Goal: Task Accomplishment & Management: Use online tool/utility

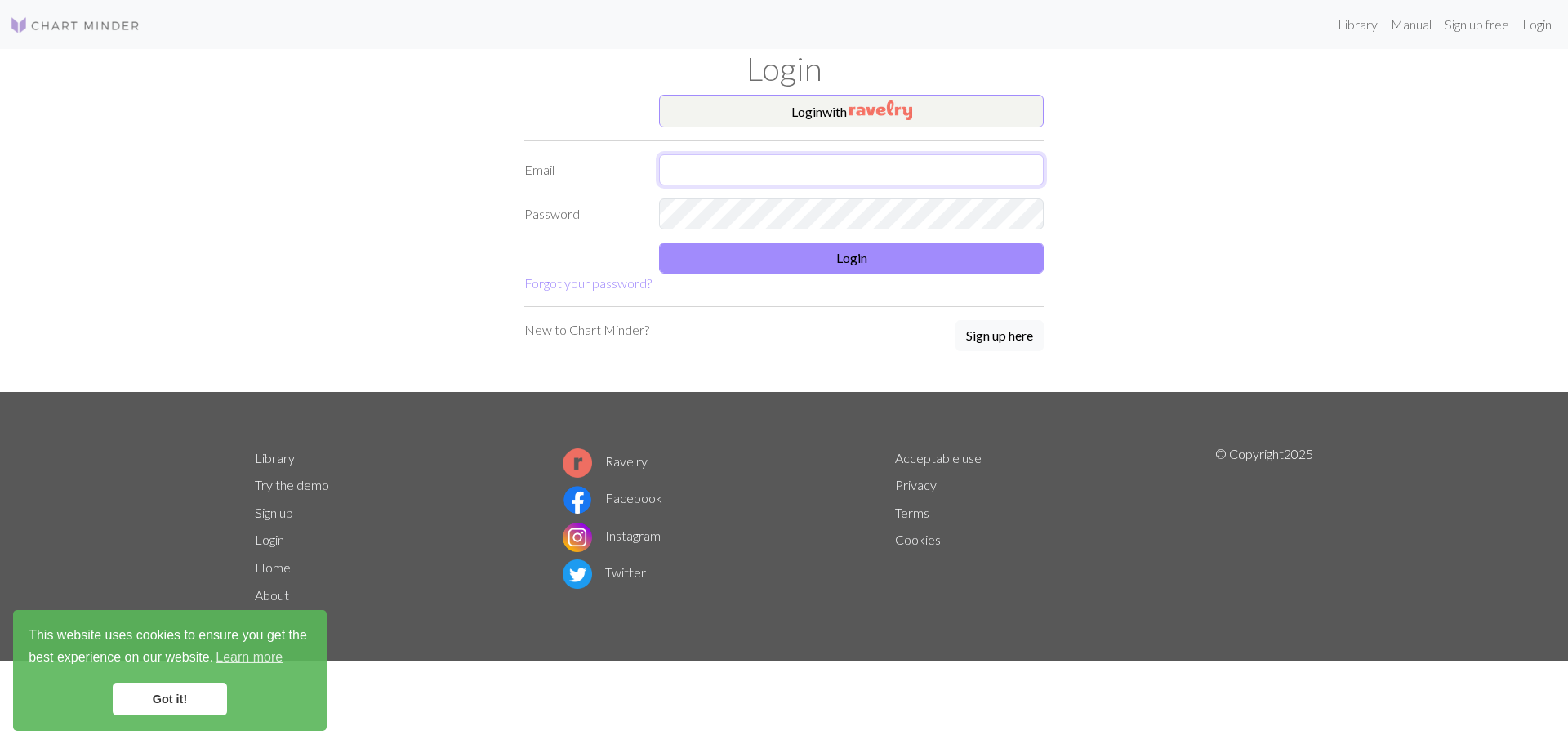
type input "[EMAIL_ADDRESS][DOMAIN_NAME]"
click at [832, 274] on form "Login with Email [PERSON_NAME][EMAIL_ADDRESS][DOMAIN_NAME] Password Login Forgo…" at bounding box center [784, 194] width 519 height 199
click at [820, 261] on button "Login" at bounding box center [851, 259] width 385 height 31
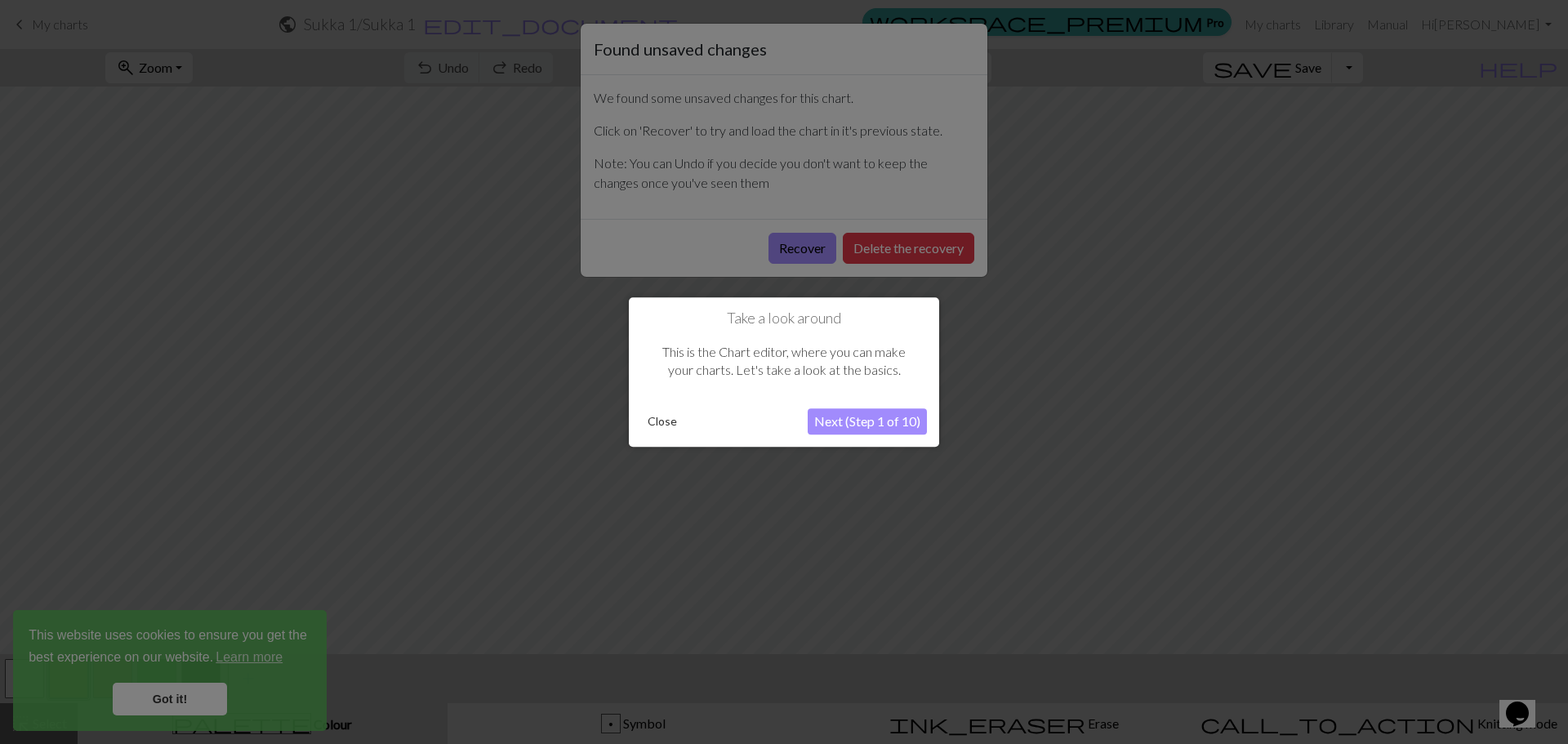
click at [820, 253] on div at bounding box center [784, 372] width 1568 height 744
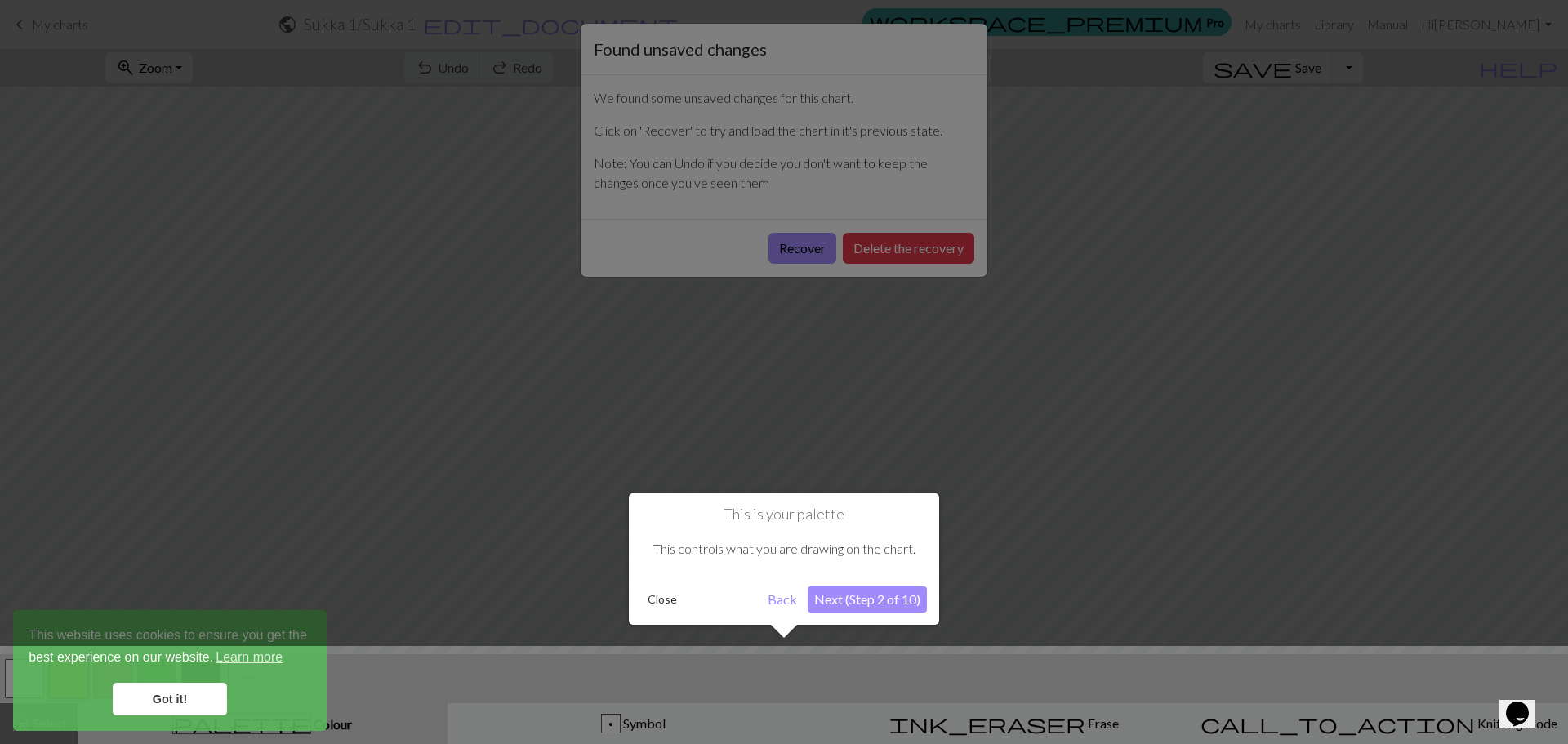
click at [820, 253] on div at bounding box center [784, 372] width 1568 height 744
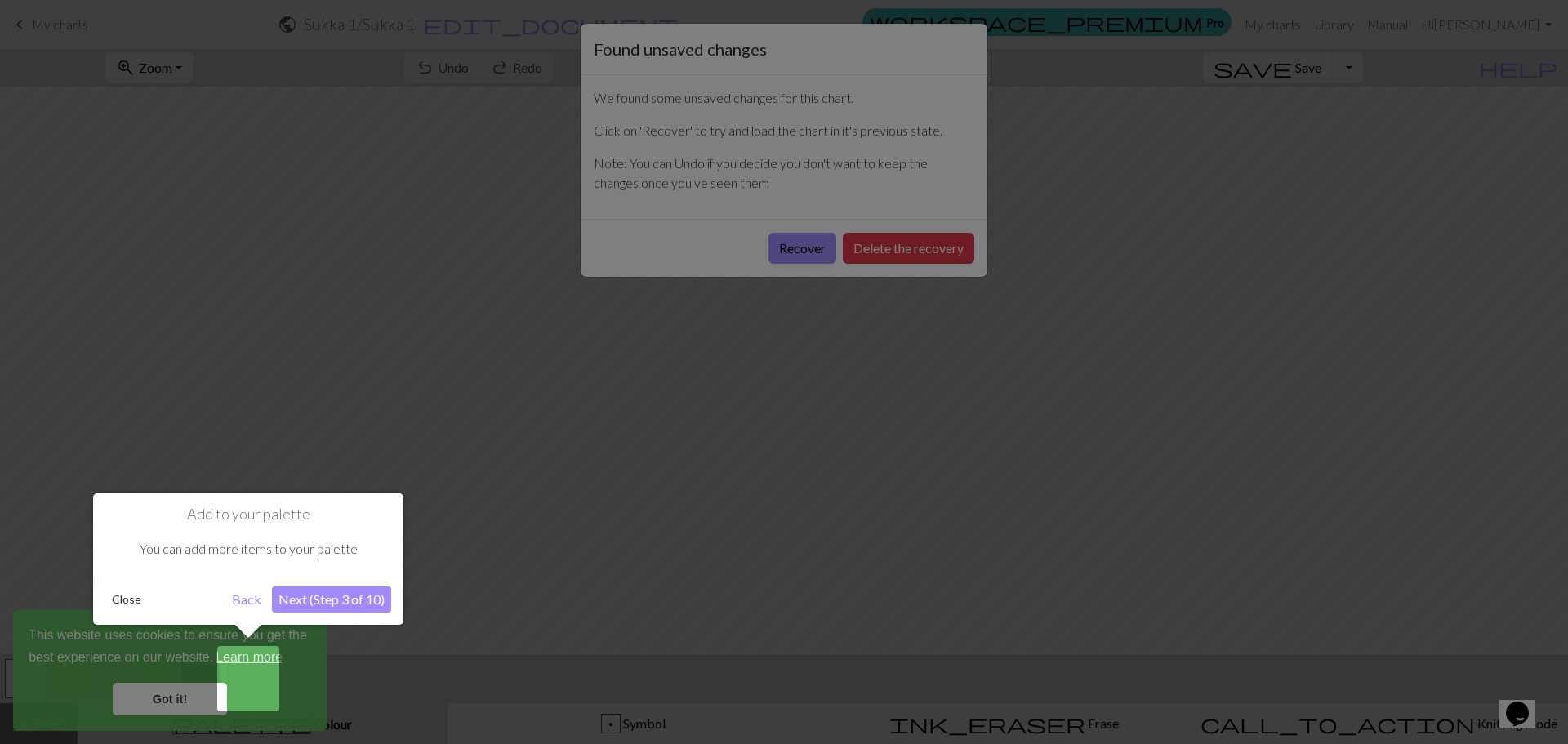
click at [369, 604] on button "Next (Step 3 of 10)" at bounding box center [332, 599] width 119 height 27
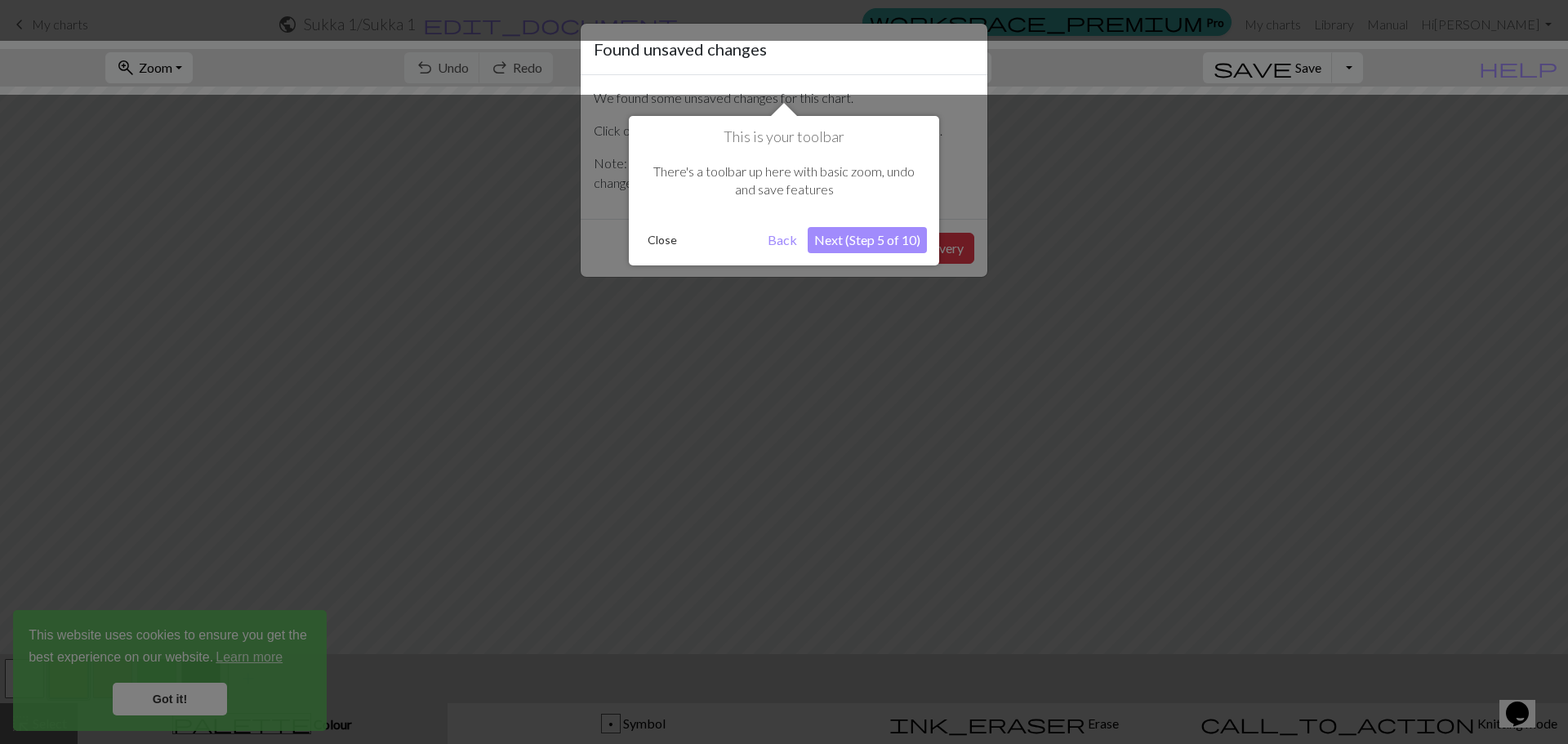
click at [861, 233] on button "Next (Step 5 of 10)" at bounding box center [867, 240] width 119 height 27
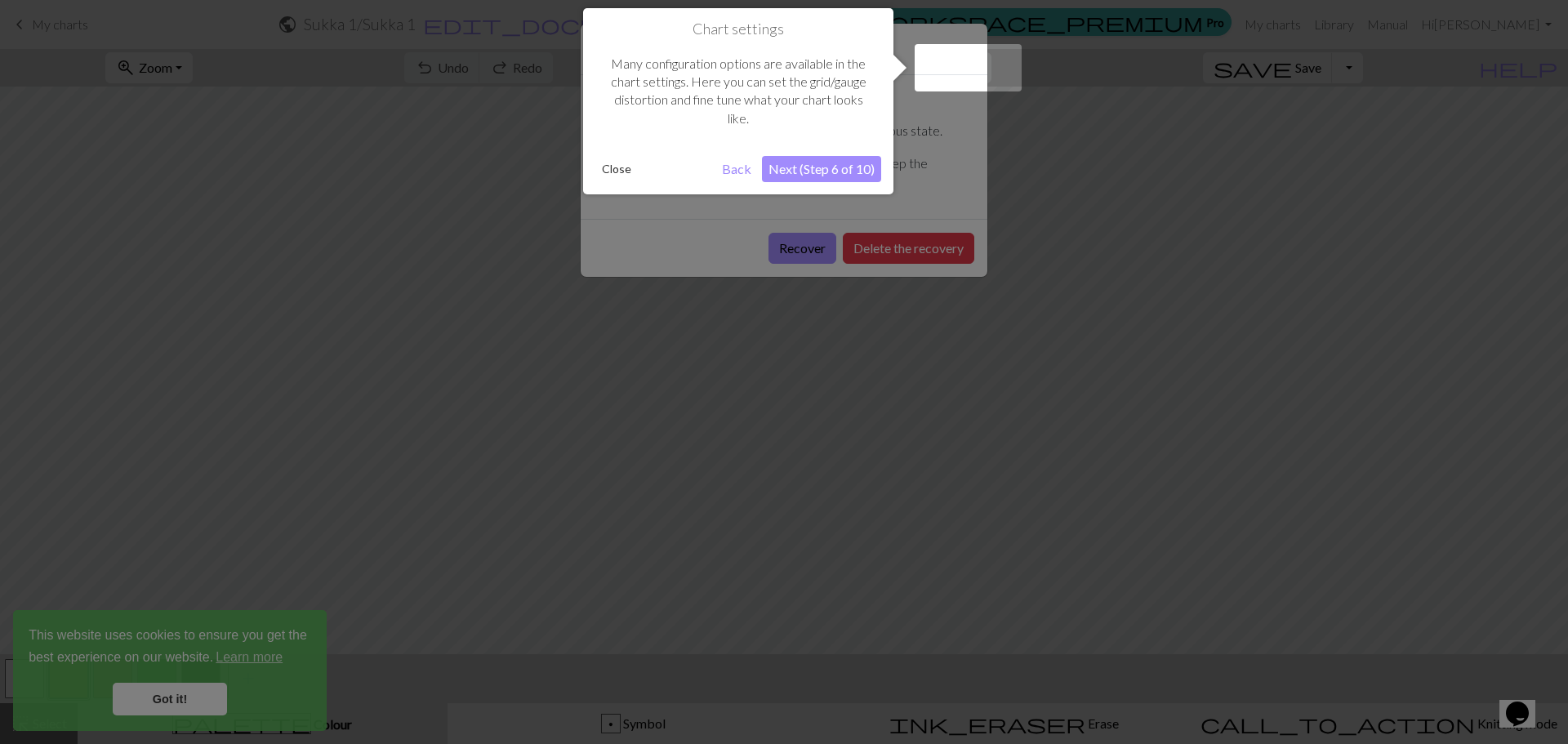
click at [856, 171] on button "Next (Step 6 of 10)" at bounding box center [821, 169] width 119 height 27
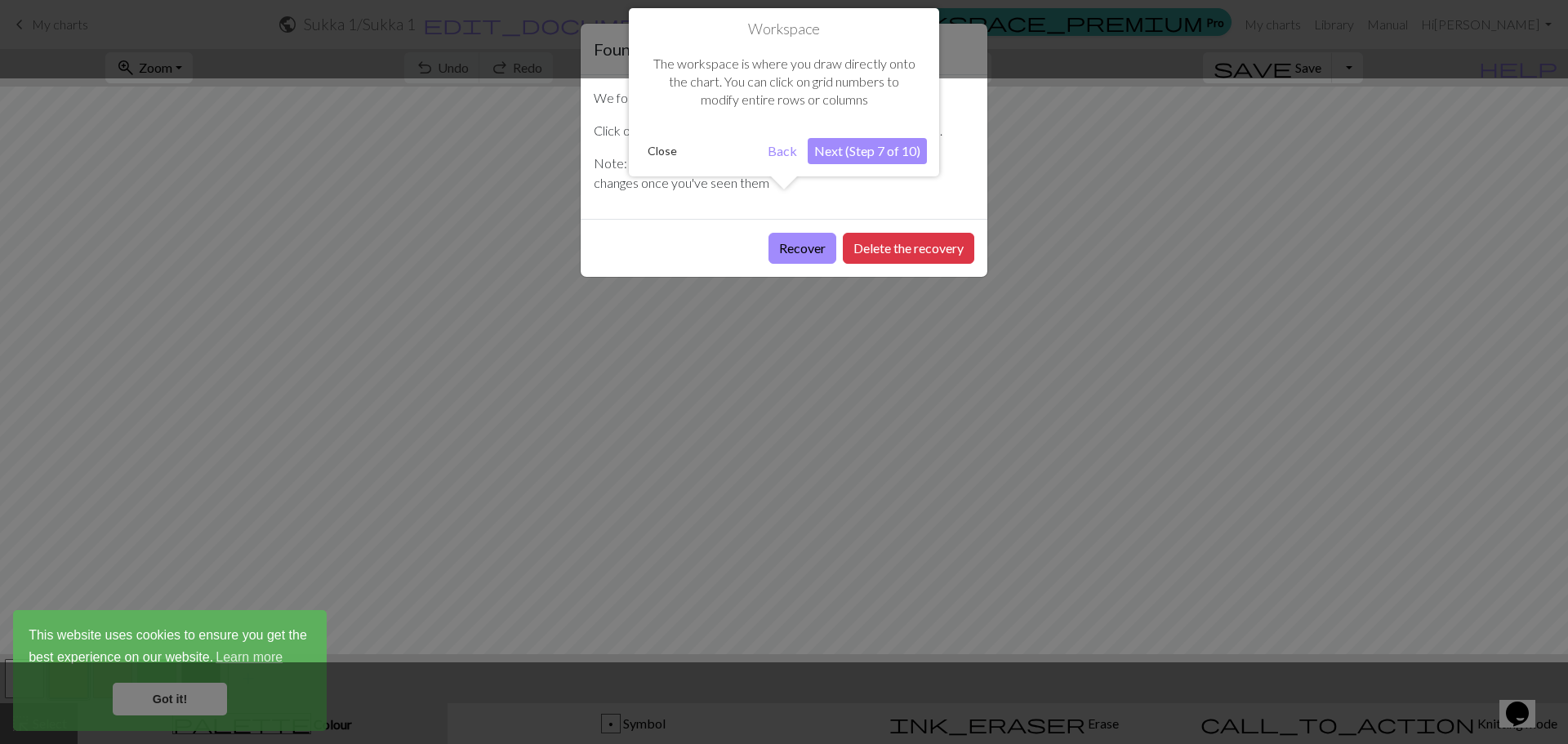
click at [861, 147] on button "Next (Step 7 of 10)" at bounding box center [867, 151] width 119 height 27
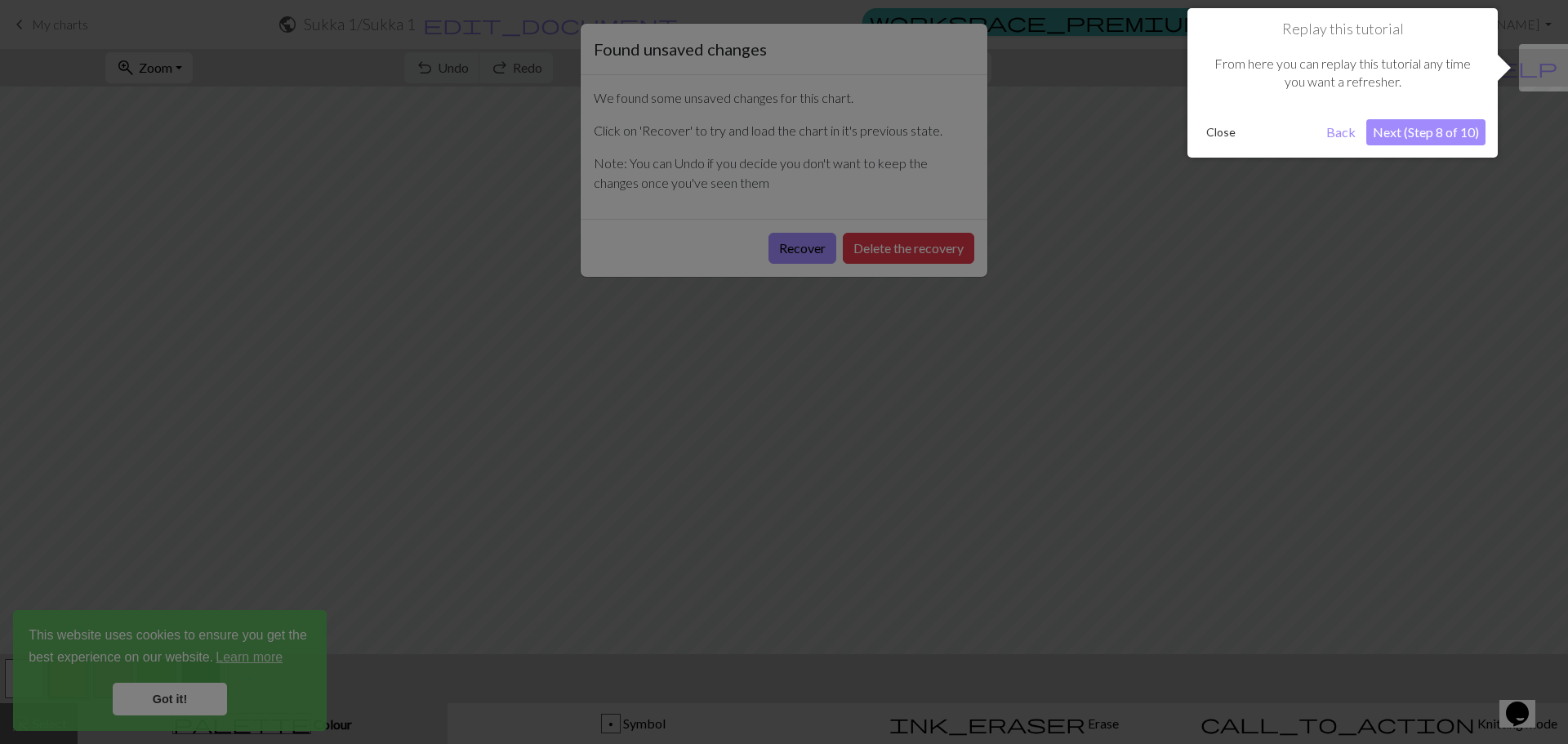
click at [1437, 141] on button "Next (Step 8 of 10)" at bounding box center [1425, 132] width 119 height 27
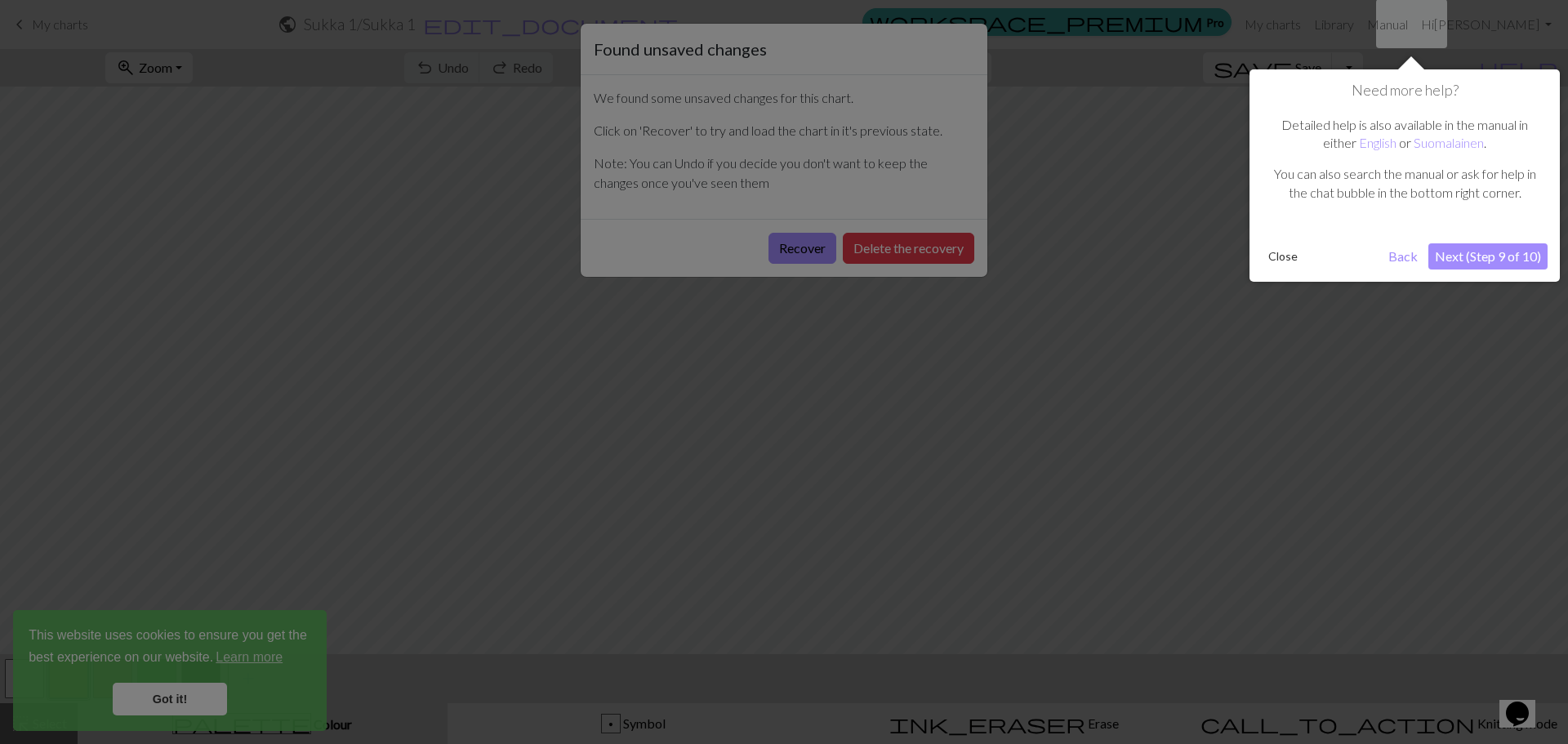
click at [1509, 264] on button "Next (Step 9 of 10)" at bounding box center [1487, 256] width 119 height 27
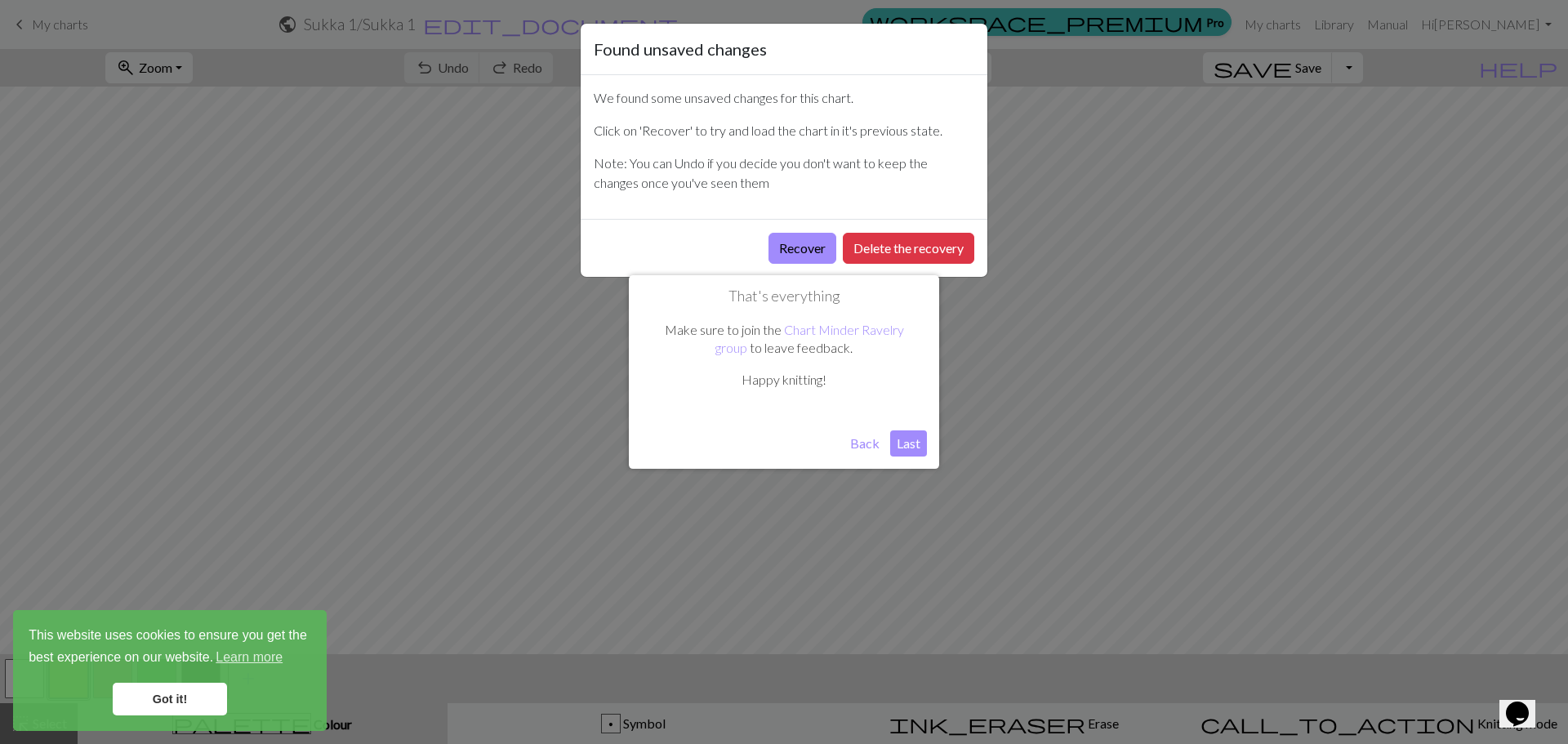
click at [914, 446] on button "Last" at bounding box center [908, 444] width 36 height 27
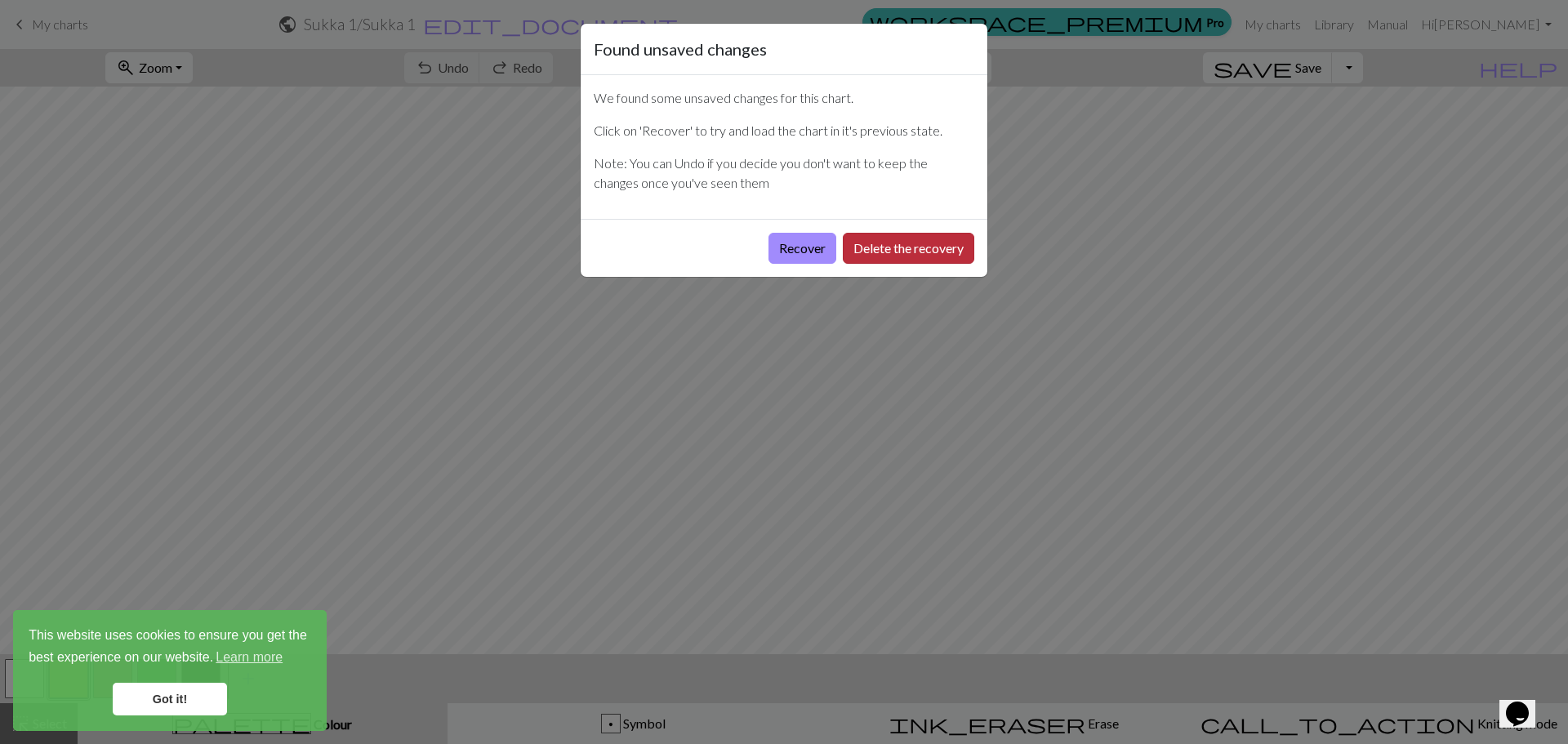
click at [903, 246] on button "Delete the recovery" at bounding box center [909, 249] width 132 height 31
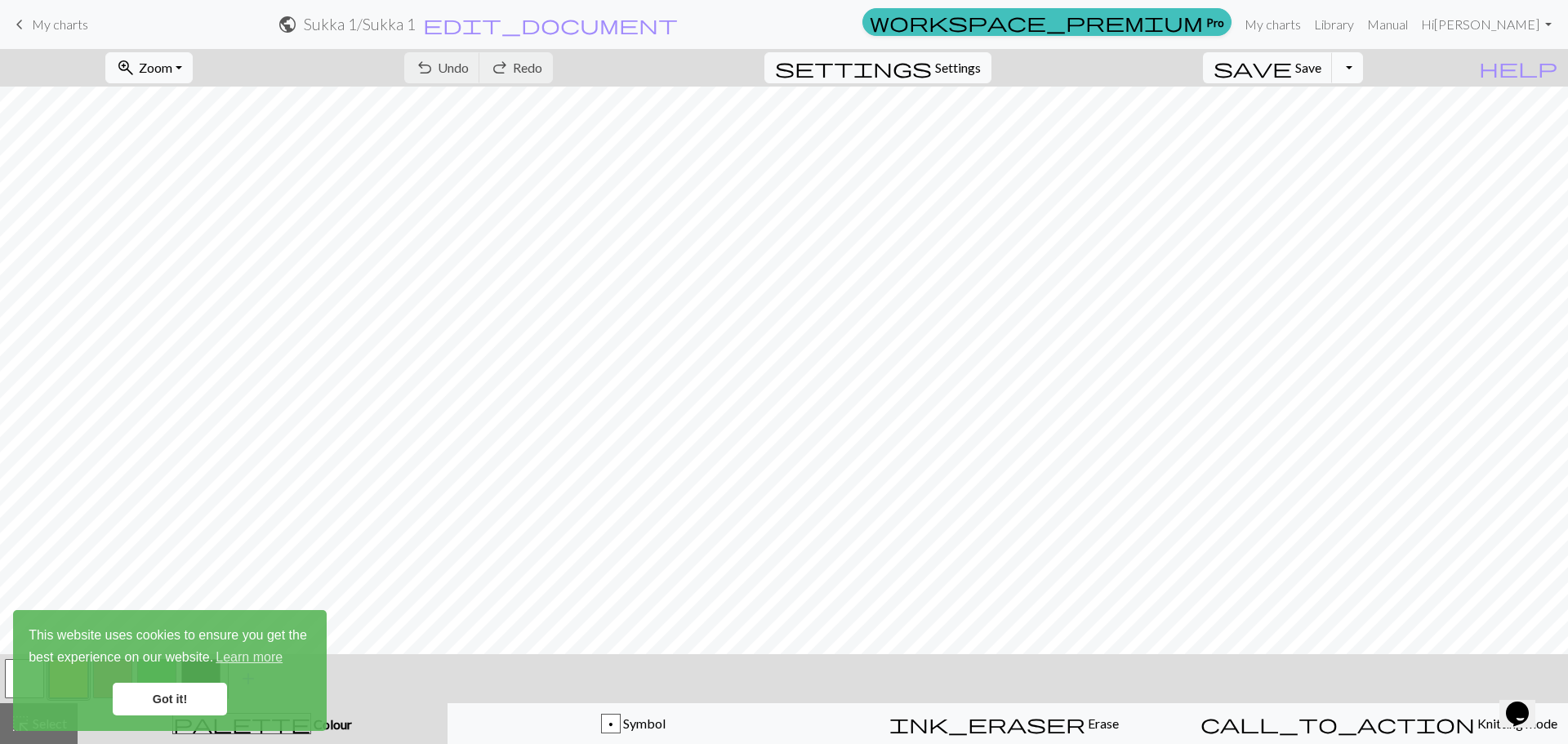
click at [1363, 60] on button "Toggle Dropdown" at bounding box center [1348, 68] width 31 height 31
click at [1279, 20] on link "My charts" at bounding box center [1273, 24] width 70 height 32
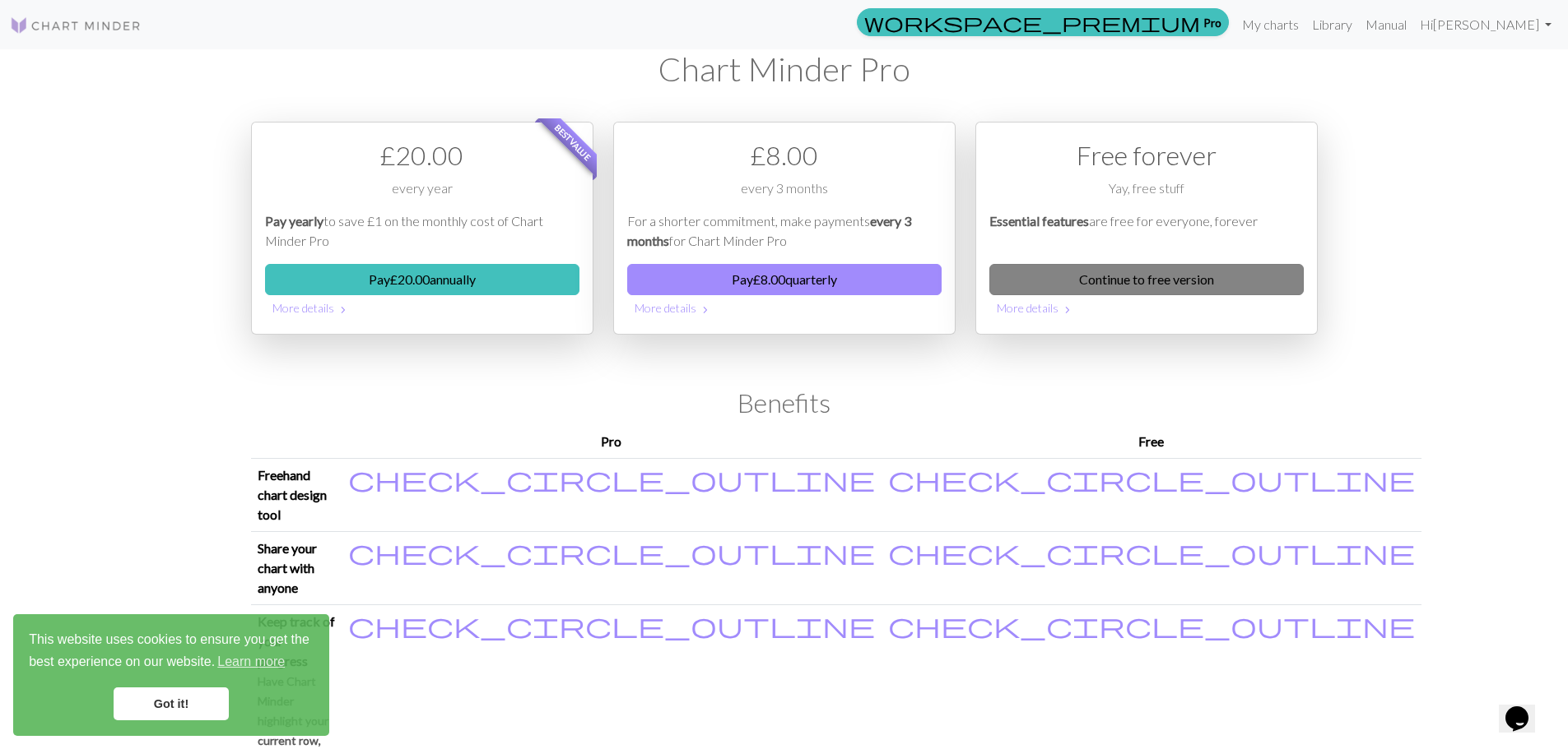
click at [1139, 280] on link "Continue to free version" at bounding box center [1146, 280] width 314 height 32
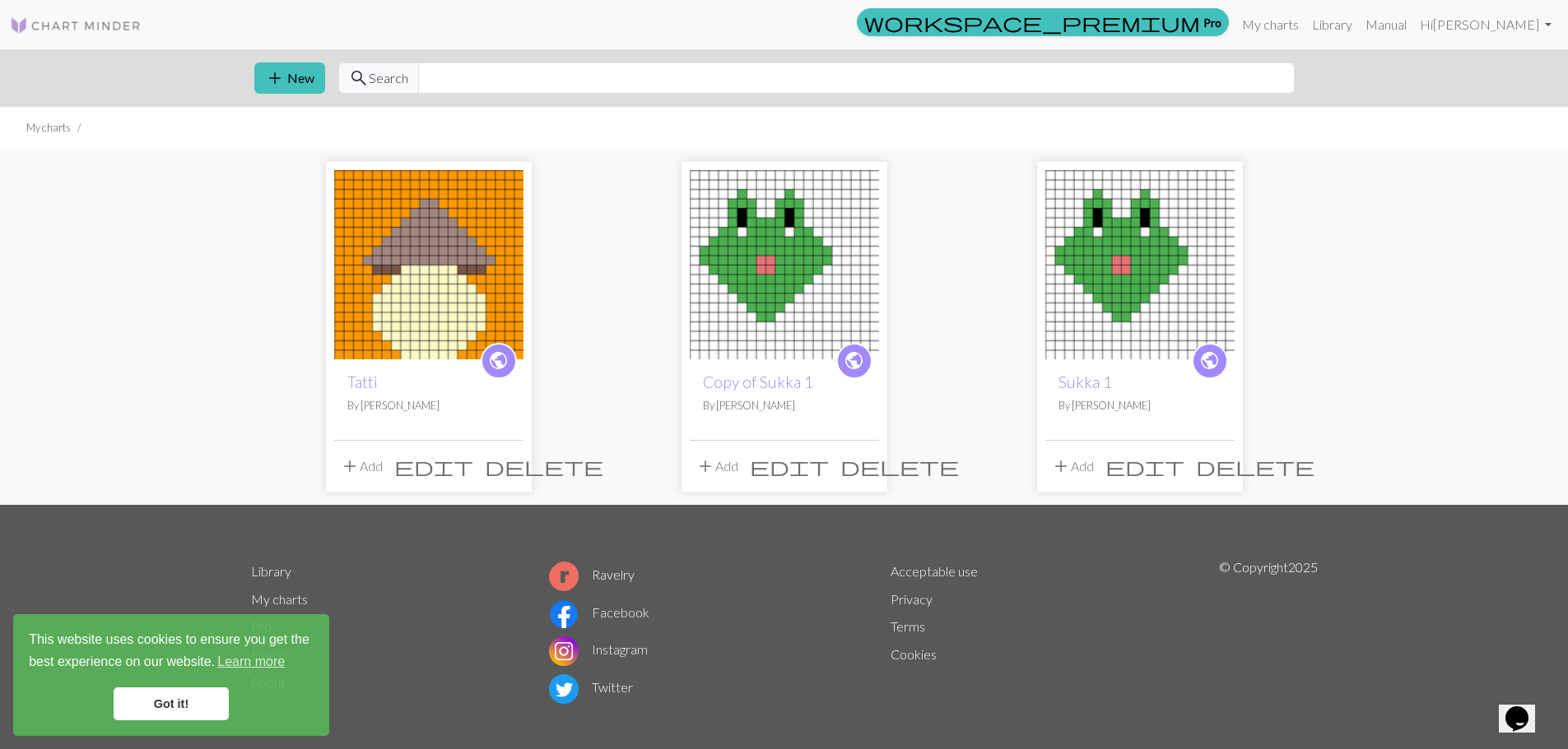
click at [507, 479] on button "delete" at bounding box center [543, 467] width 130 height 32
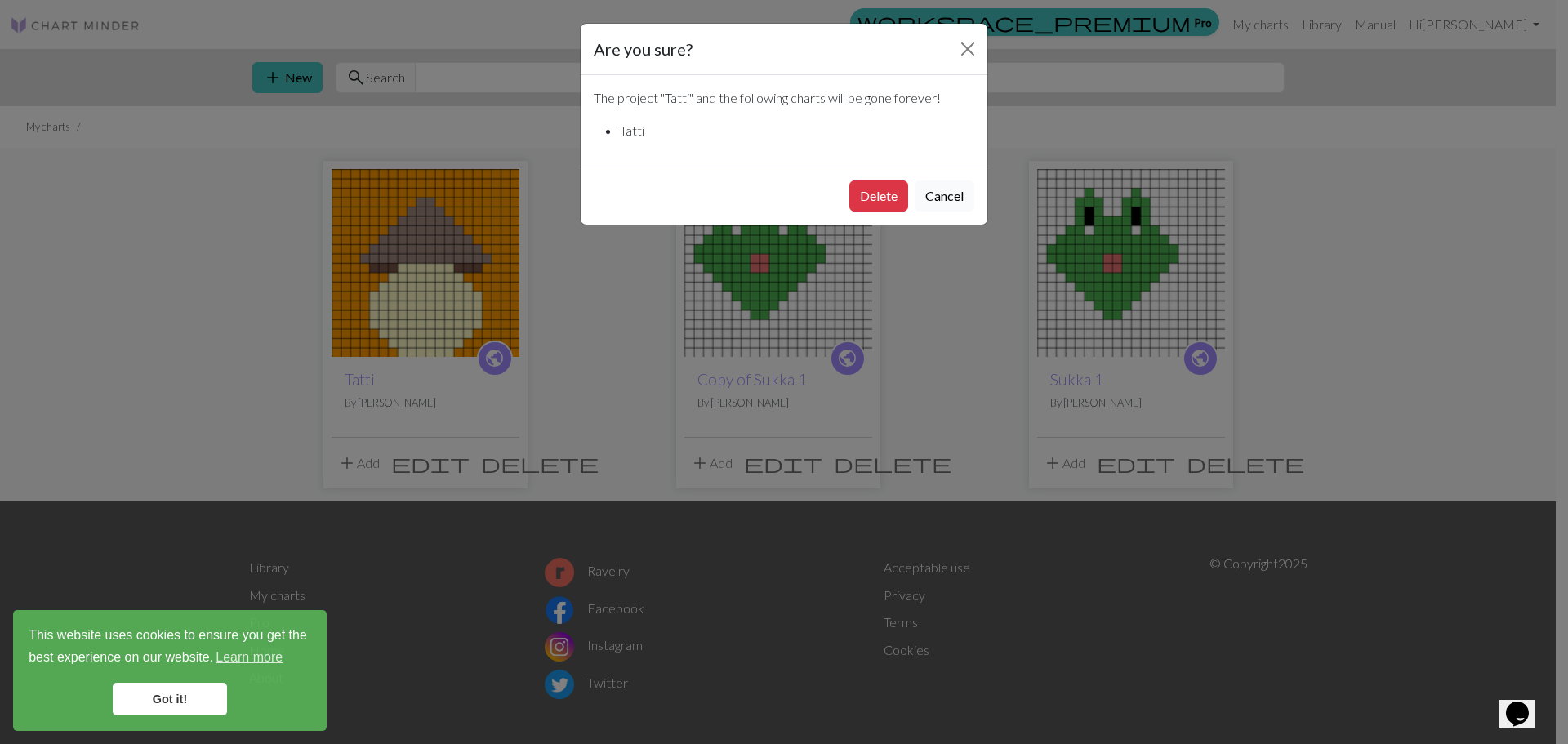
click at [944, 199] on button "Cancel" at bounding box center [944, 197] width 60 height 31
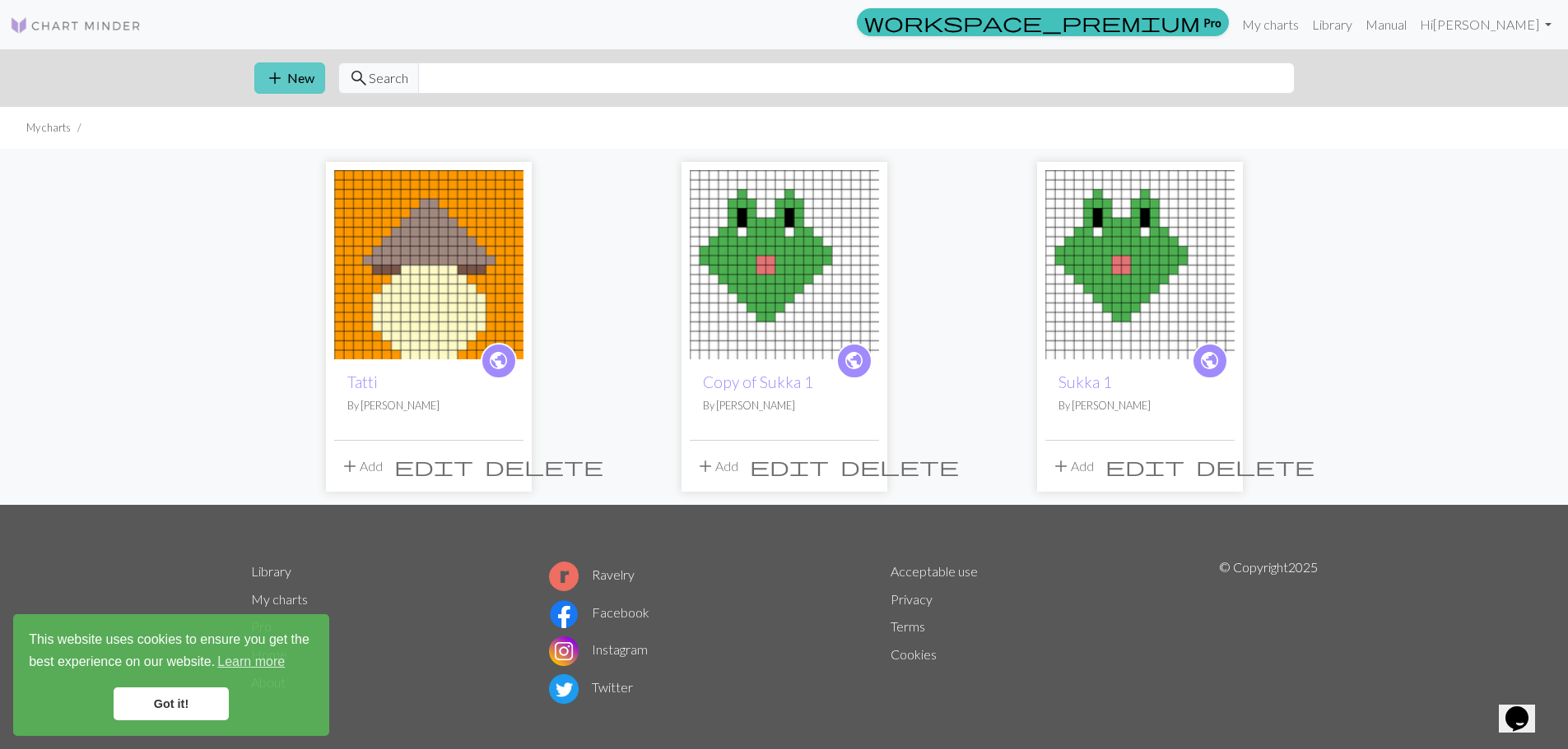
click at [298, 77] on button "add New" at bounding box center [289, 78] width 70 height 32
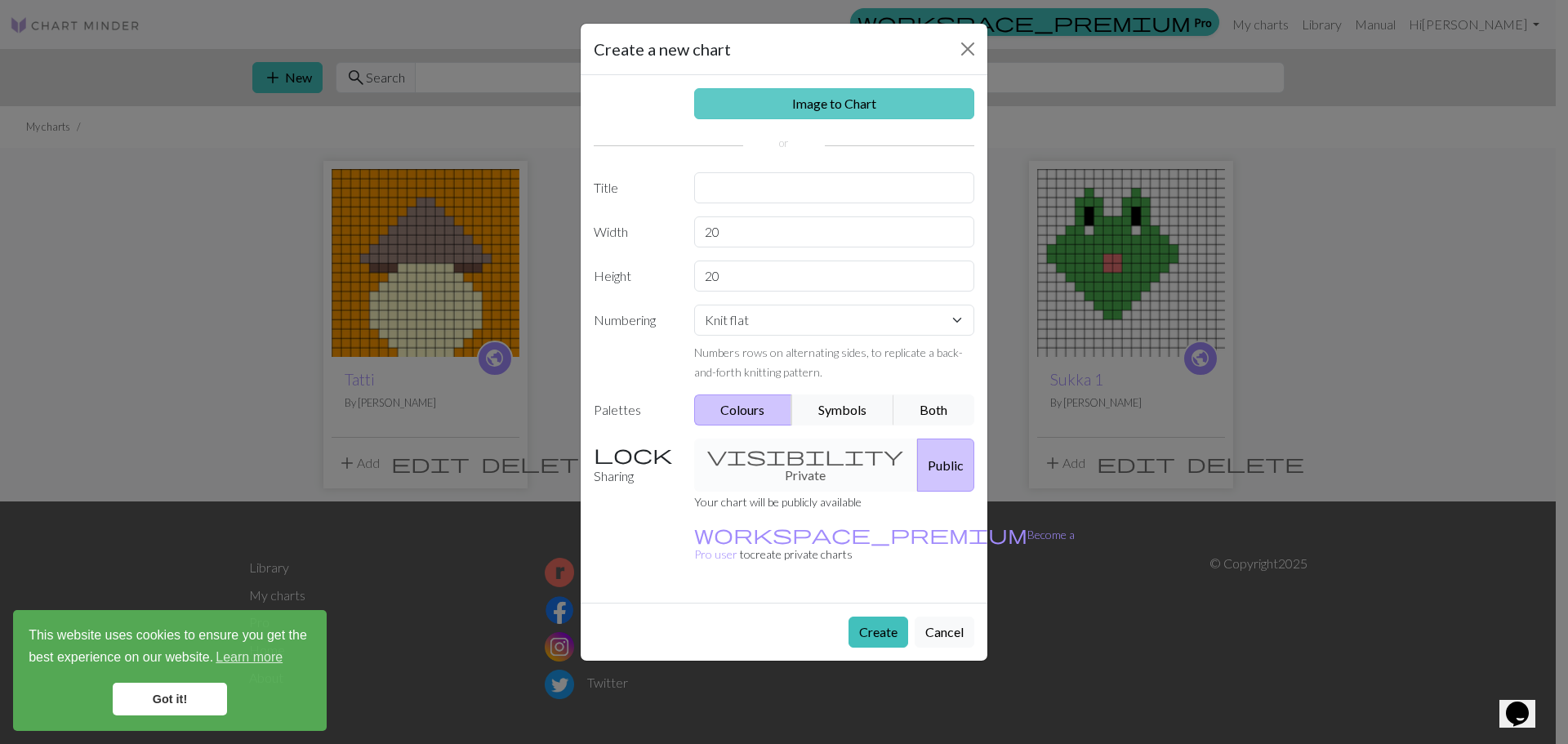
click at [736, 98] on link "Image to Chart" at bounding box center [835, 104] width 281 height 31
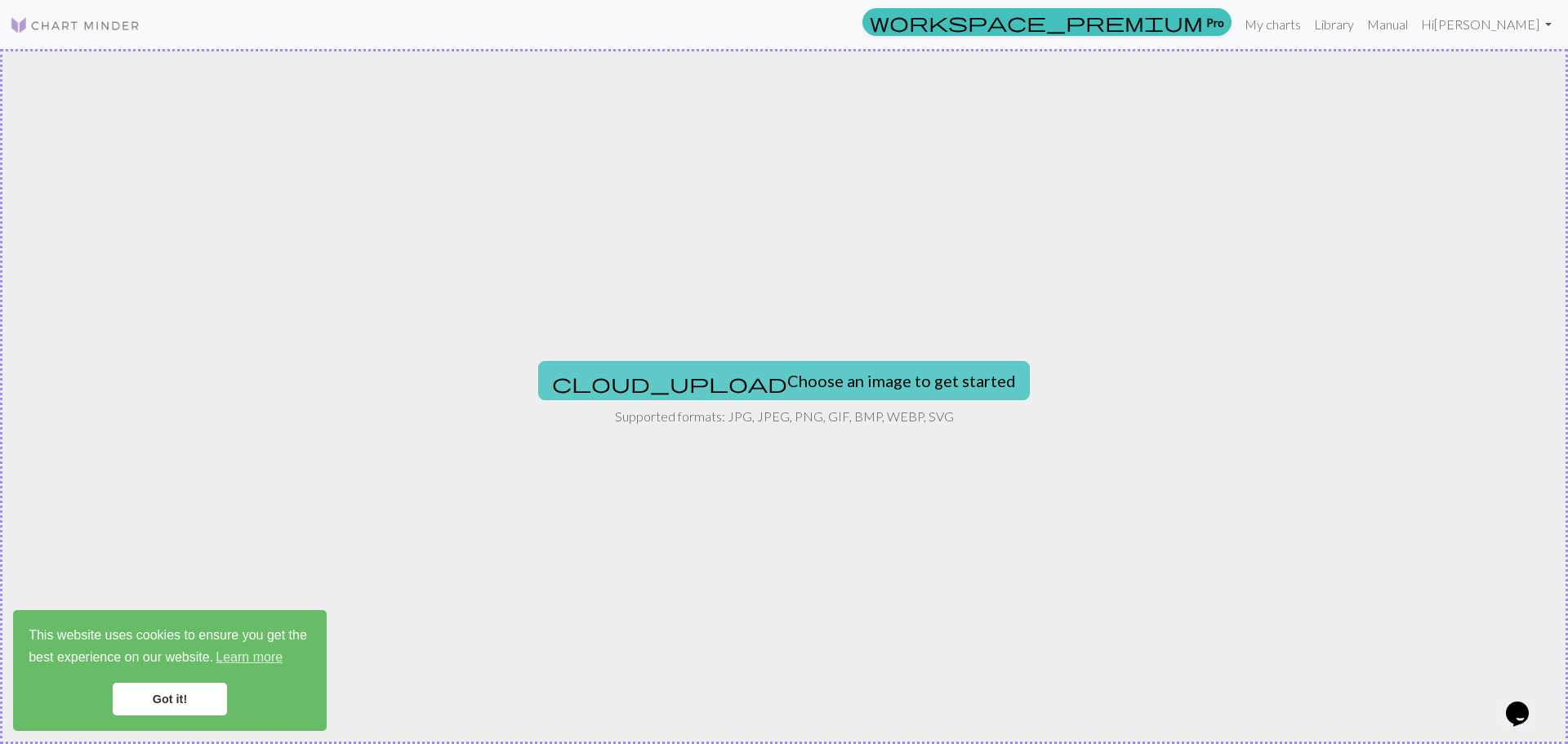
click at [819, 386] on button "cloud_upload Choose an image to get started" at bounding box center [784, 381] width 492 height 39
type input "C:\fakepath\qec5o0gr34671.png"
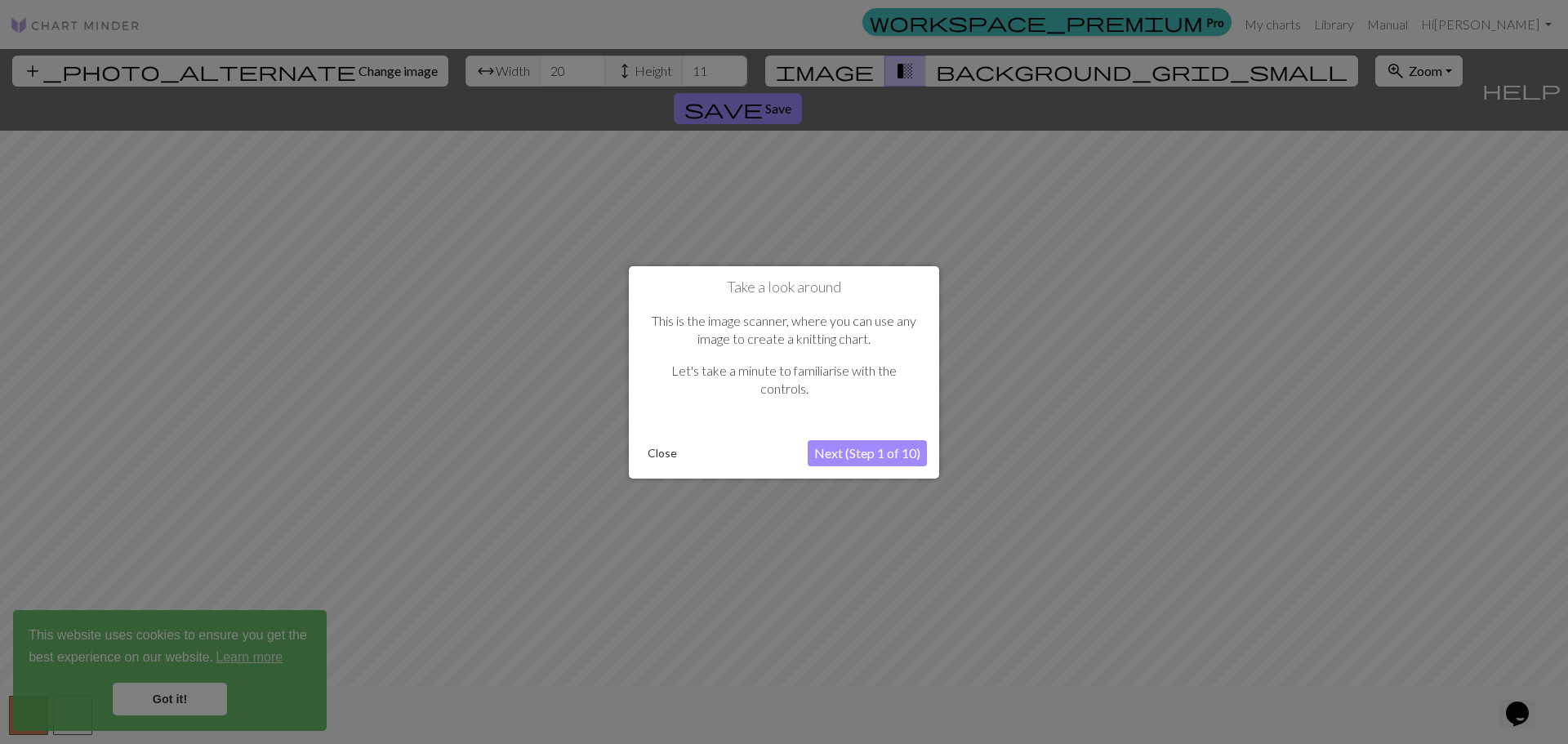
click at [854, 464] on button "Next (Step 1 of 10)" at bounding box center [867, 454] width 119 height 27
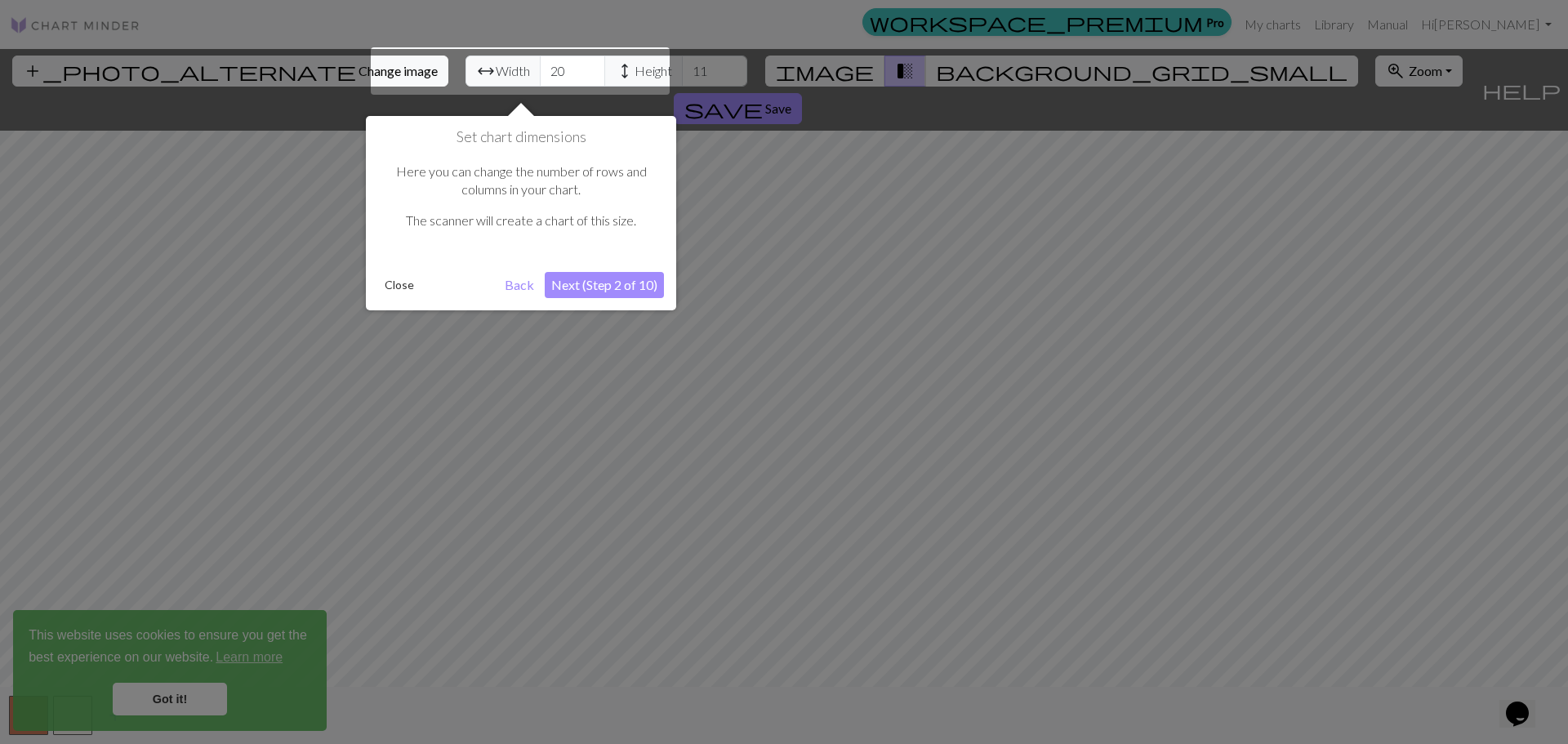
click at [597, 281] on button "Next (Step 2 of 10)" at bounding box center [604, 285] width 119 height 27
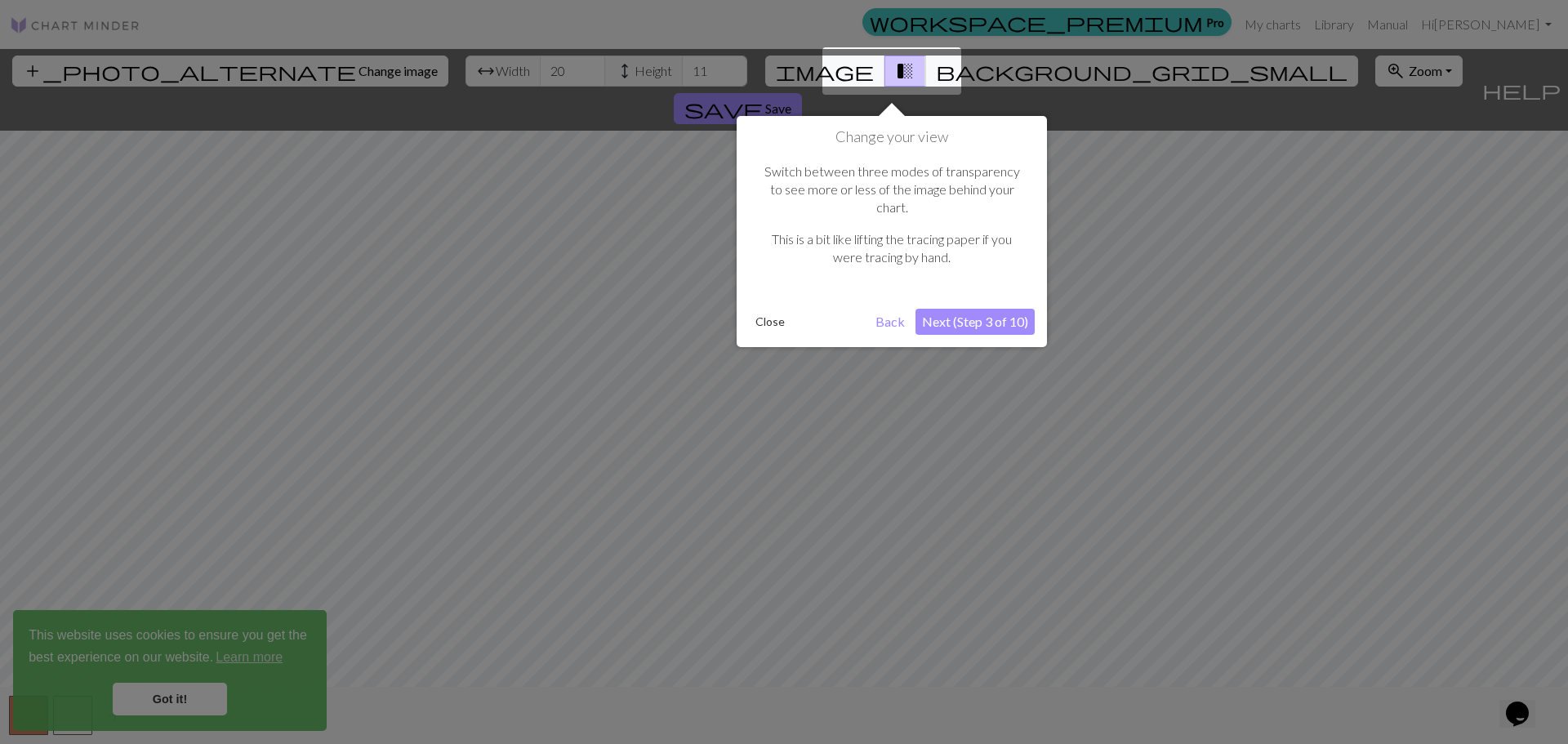
click at [956, 309] on button "Next (Step 3 of 10)" at bounding box center [975, 322] width 119 height 27
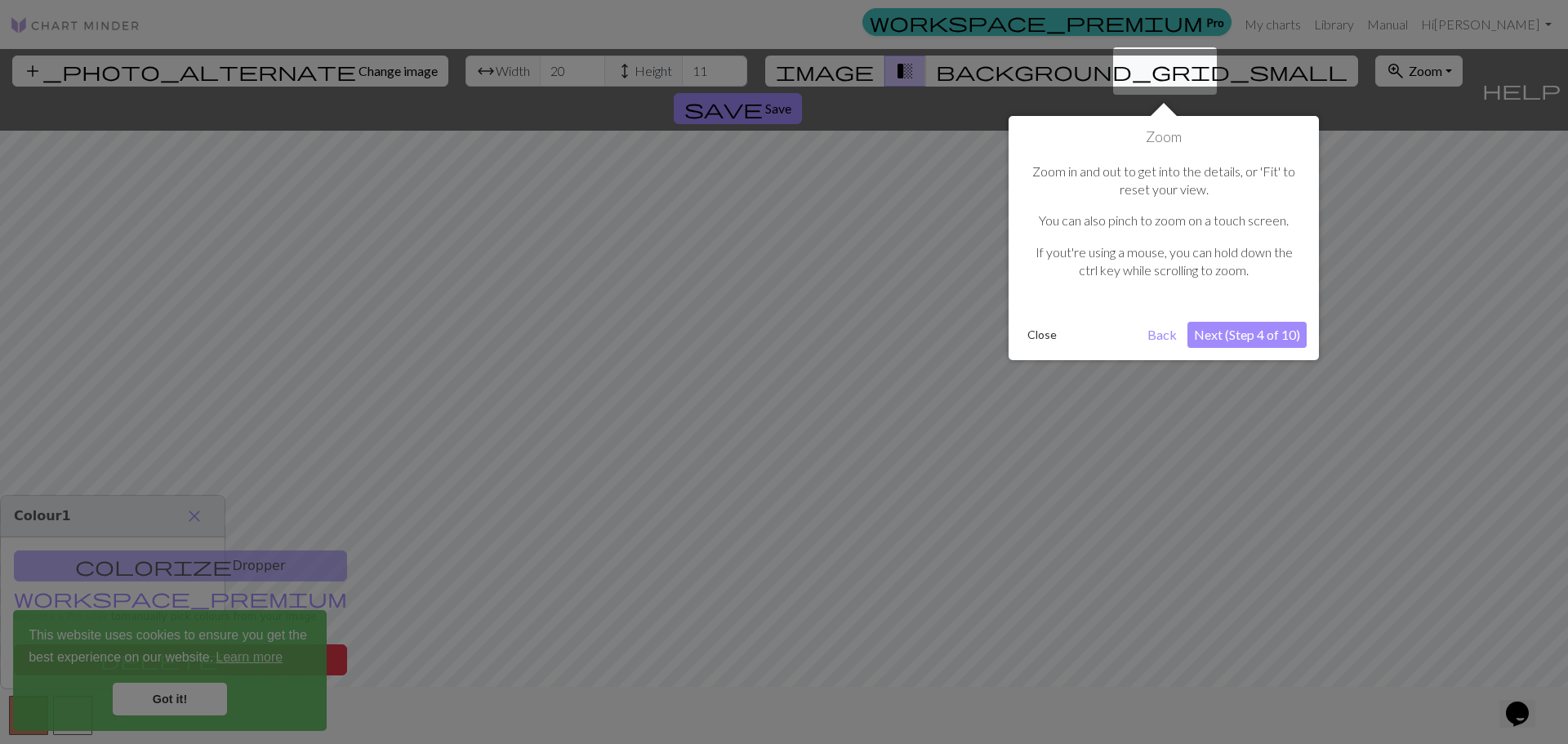
click at [1230, 342] on button "Next (Step 4 of 10)" at bounding box center [1246, 335] width 119 height 27
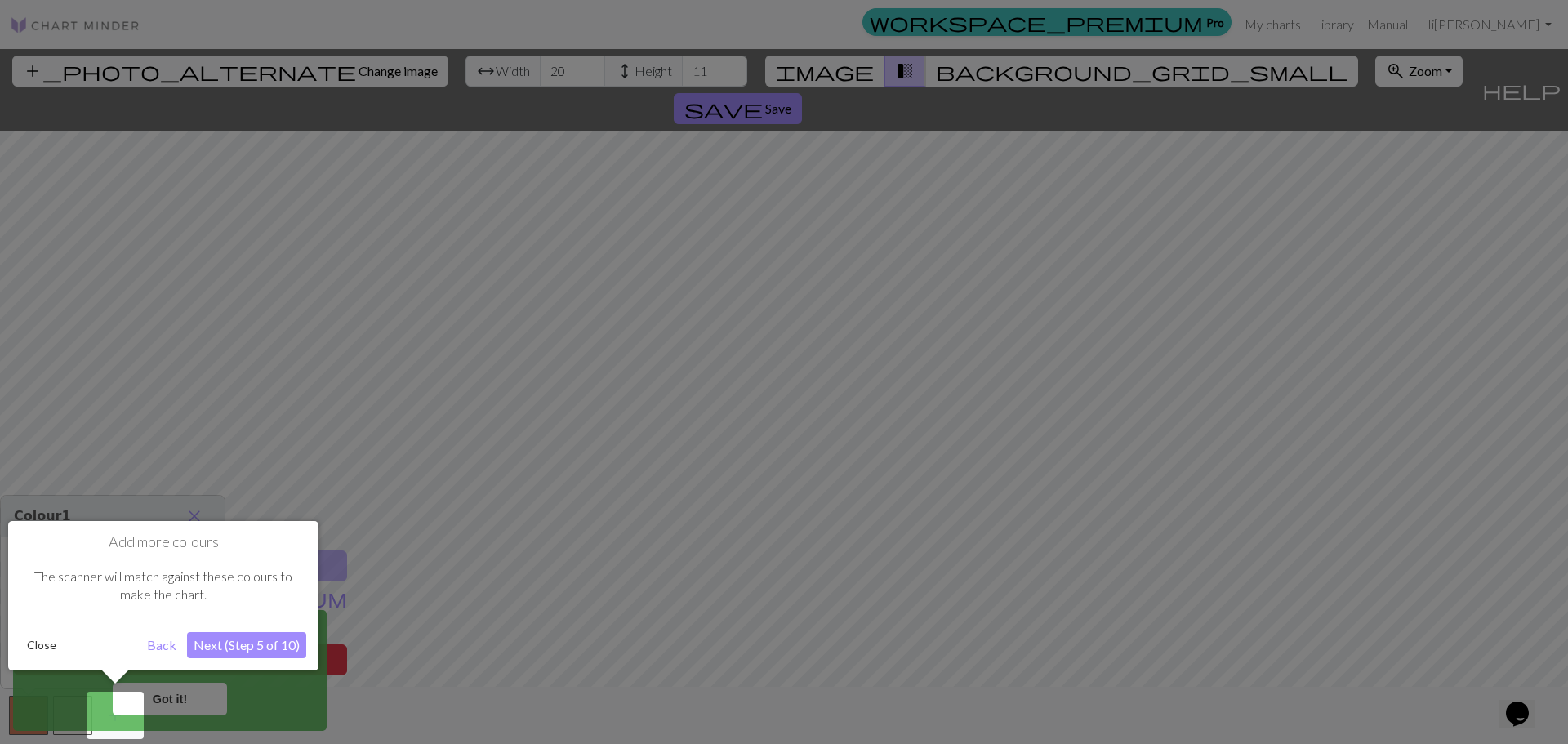
click at [271, 641] on button "Next (Step 5 of 10)" at bounding box center [246, 646] width 119 height 27
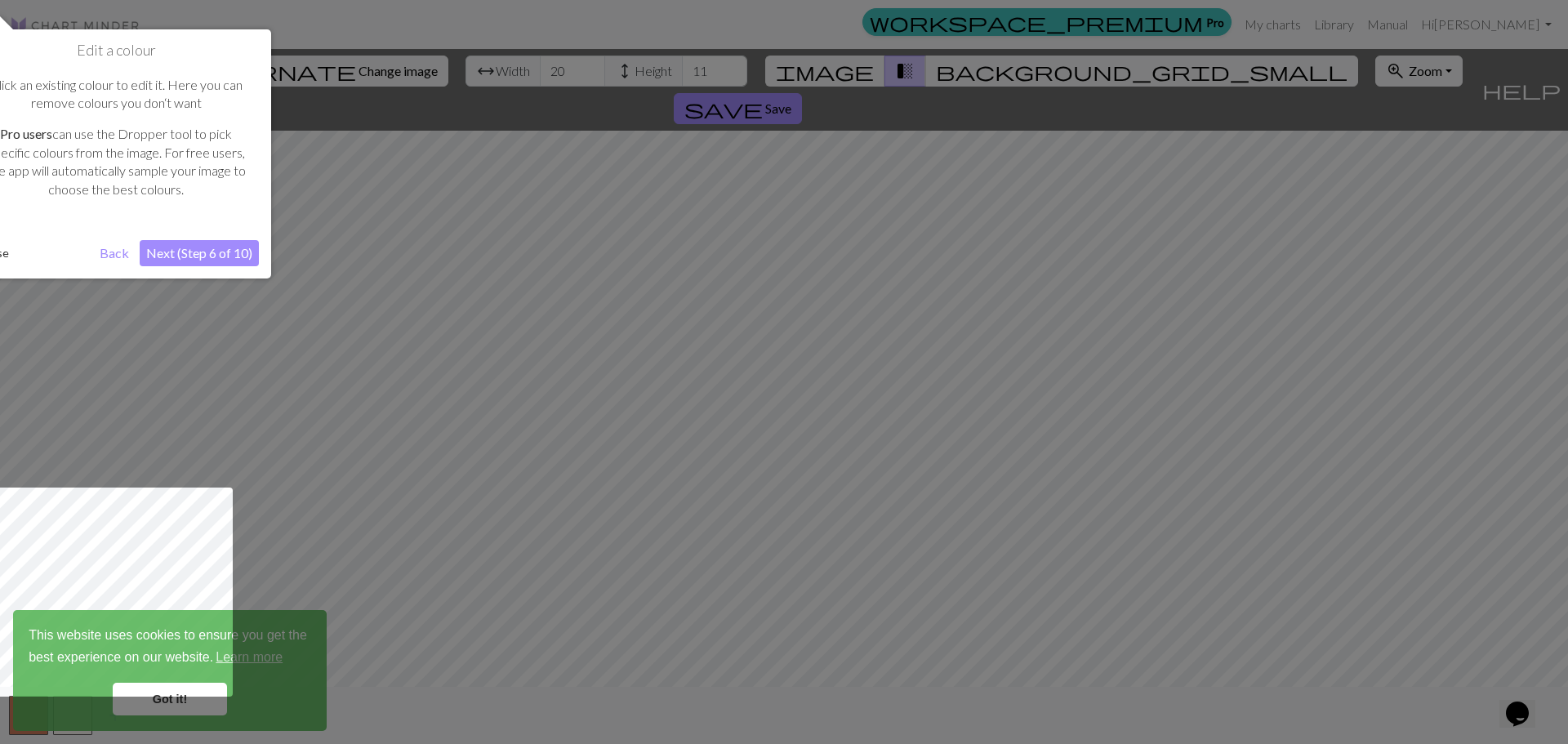
click at [205, 264] on button "Next (Step 6 of 10)" at bounding box center [199, 253] width 119 height 27
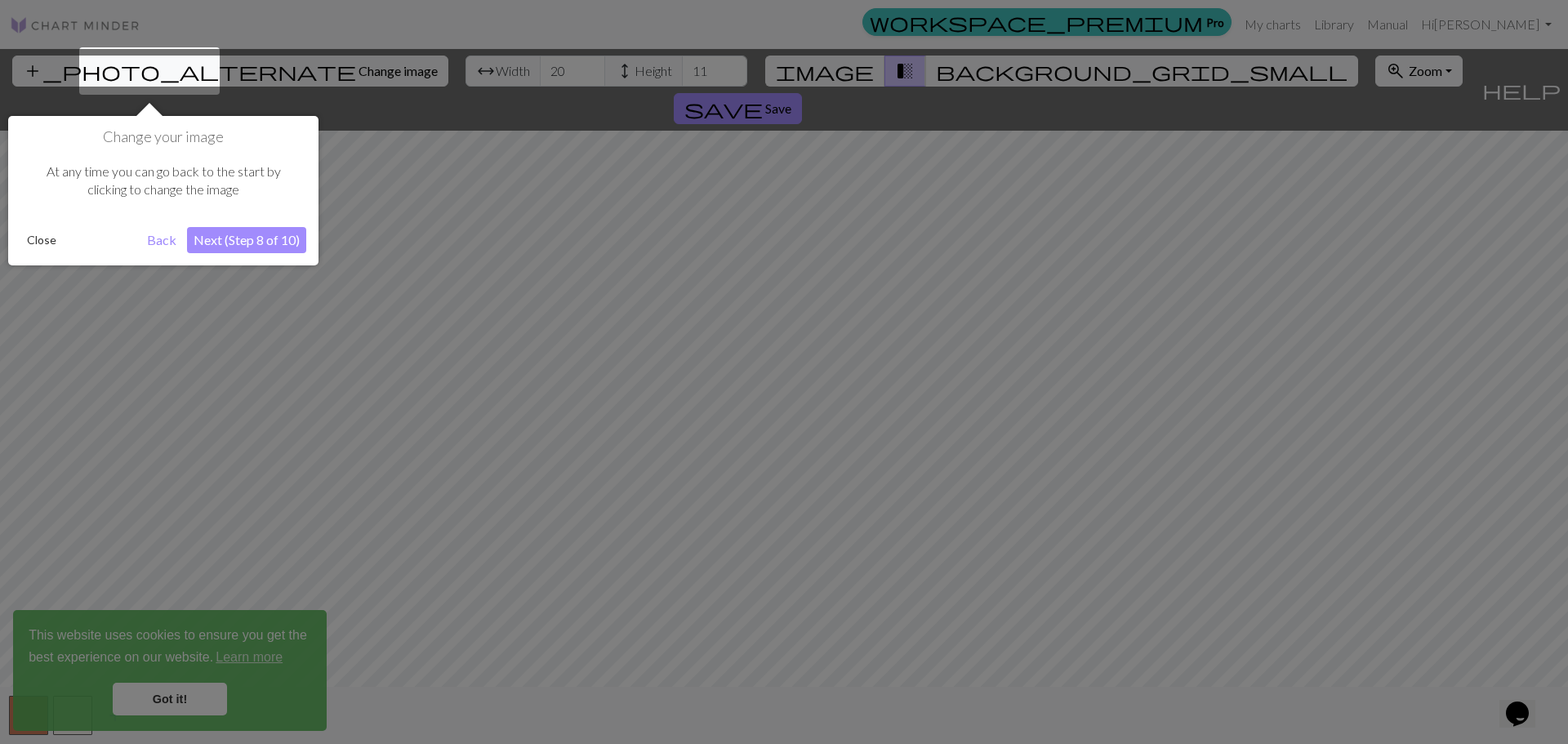
click at [236, 233] on button "Next (Step 8 of 10)" at bounding box center [246, 240] width 119 height 27
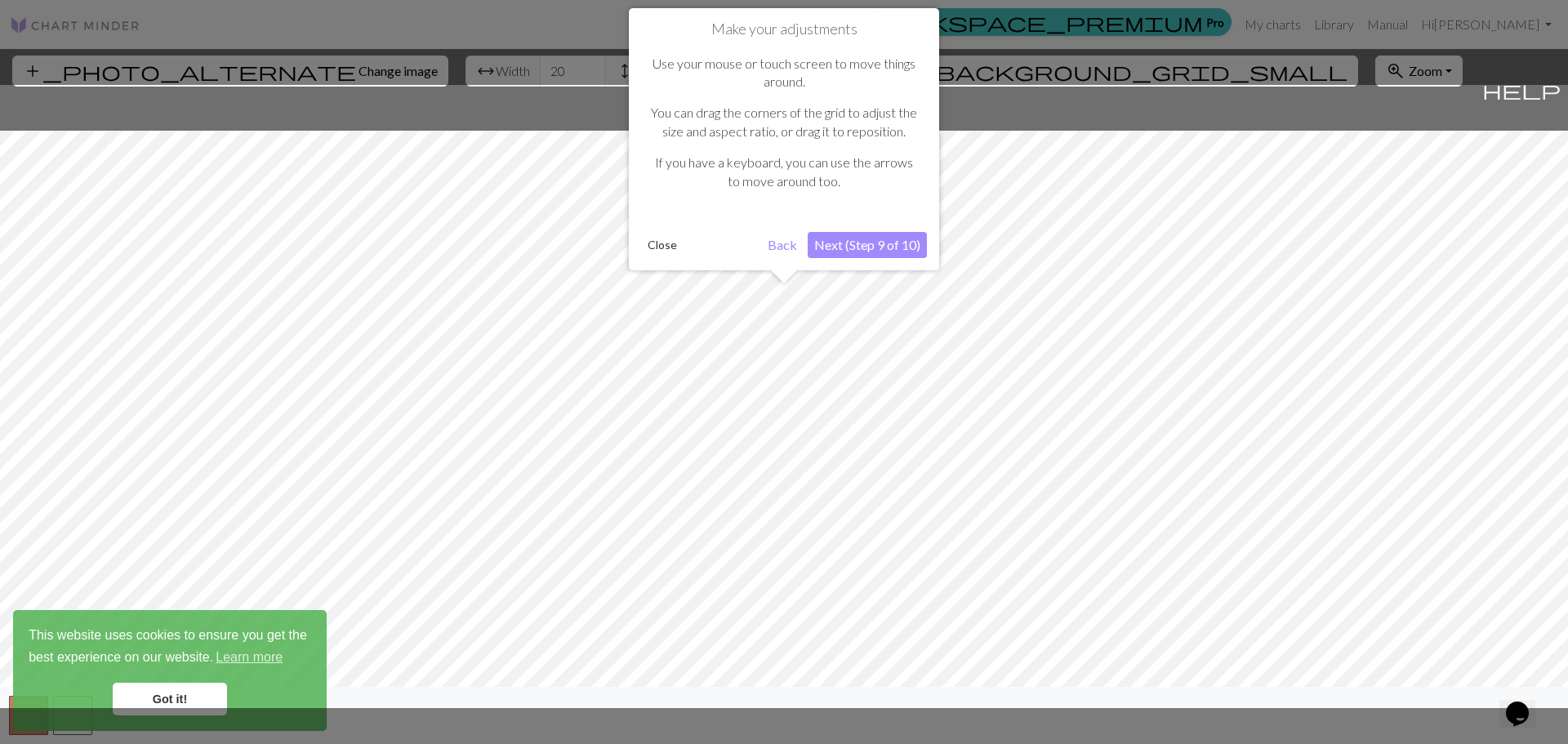
click at [882, 248] on button "Next (Step 9 of 10)" at bounding box center [867, 245] width 119 height 27
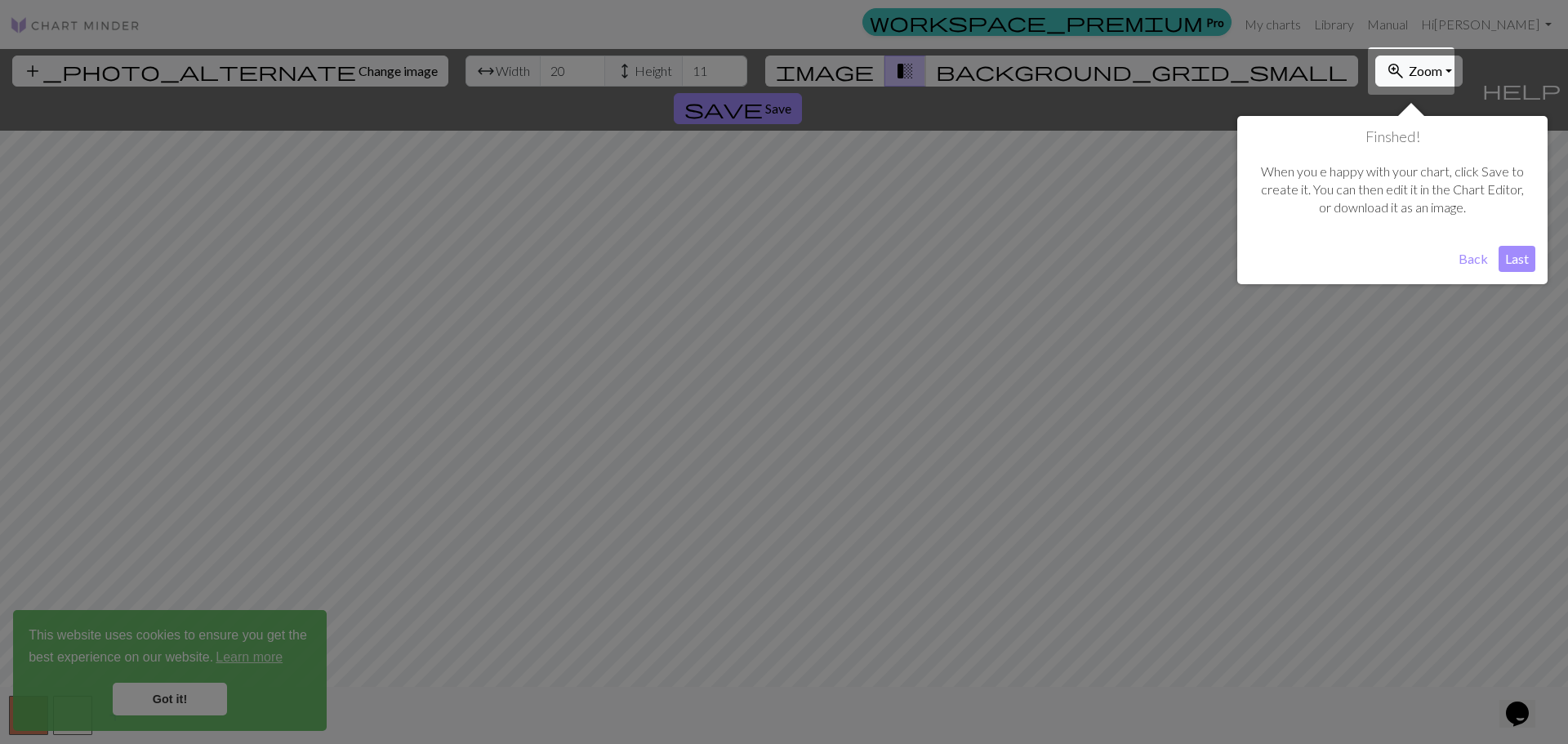
click at [882, 247] on div at bounding box center [784, 372] width 1568 height 744
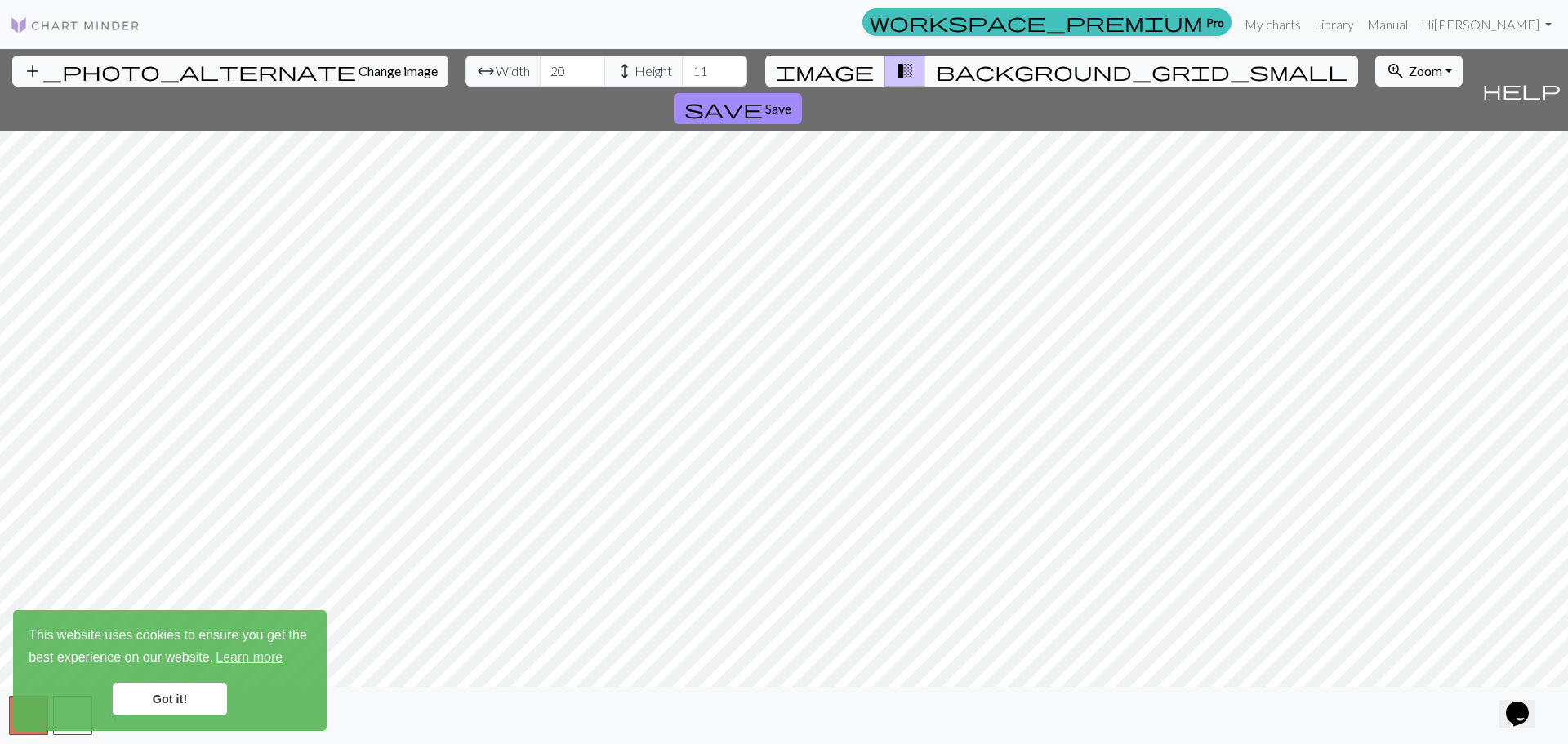
click at [936, 72] on span "background_grid_small" at bounding box center [1142, 71] width 412 height 23
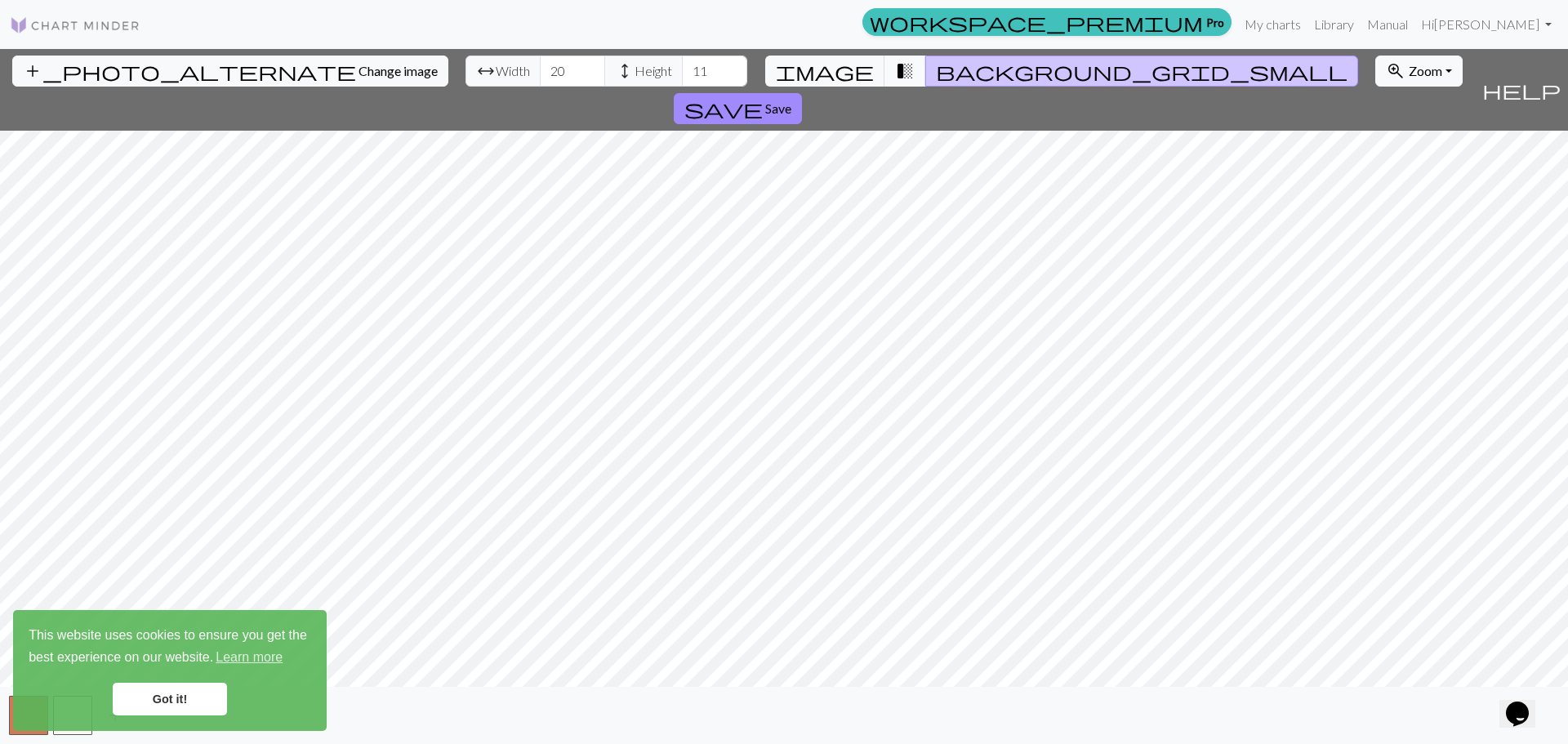
click at [895, 72] on span "transition_fade" at bounding box center [905, 71] width 20 height 23
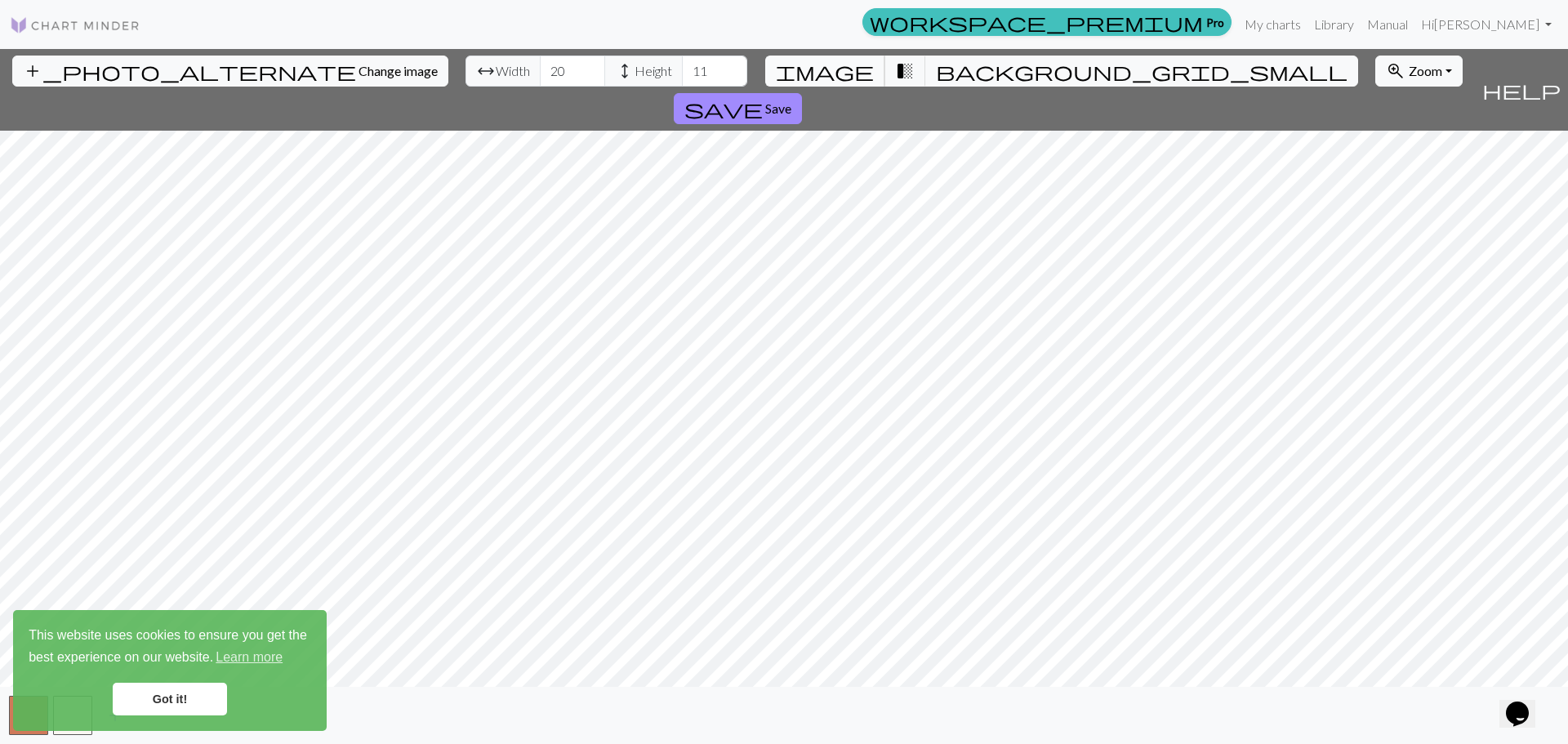
click at [851, 70] on span "image" at bounding box center [825, 71] width 98 height 23
click at [167, 713] on link "Got it!" at bounding box center [170, 699] width 114 height 32
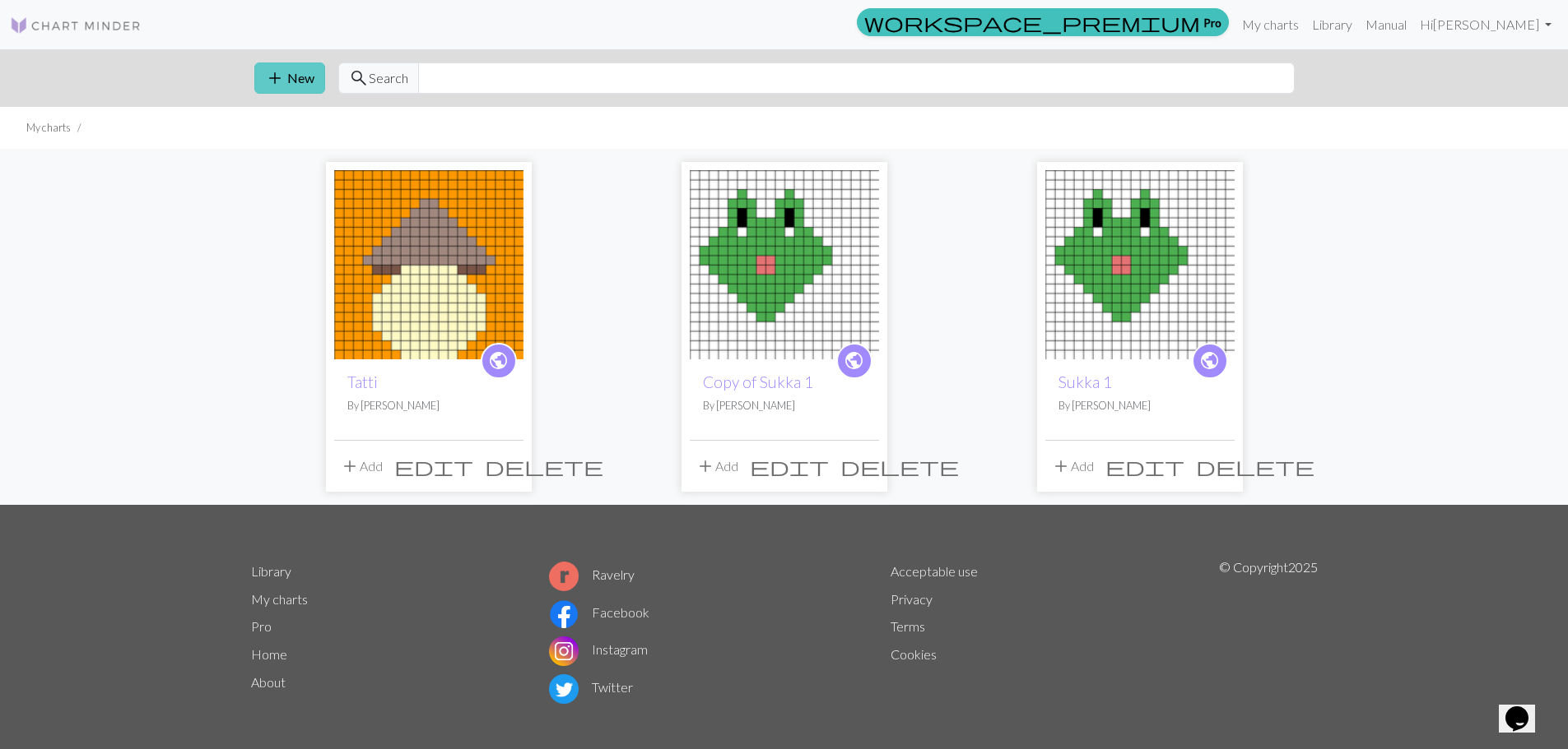
click at [292, 83] on button "add New" at bounding box center [289, 78] width 70 height 32
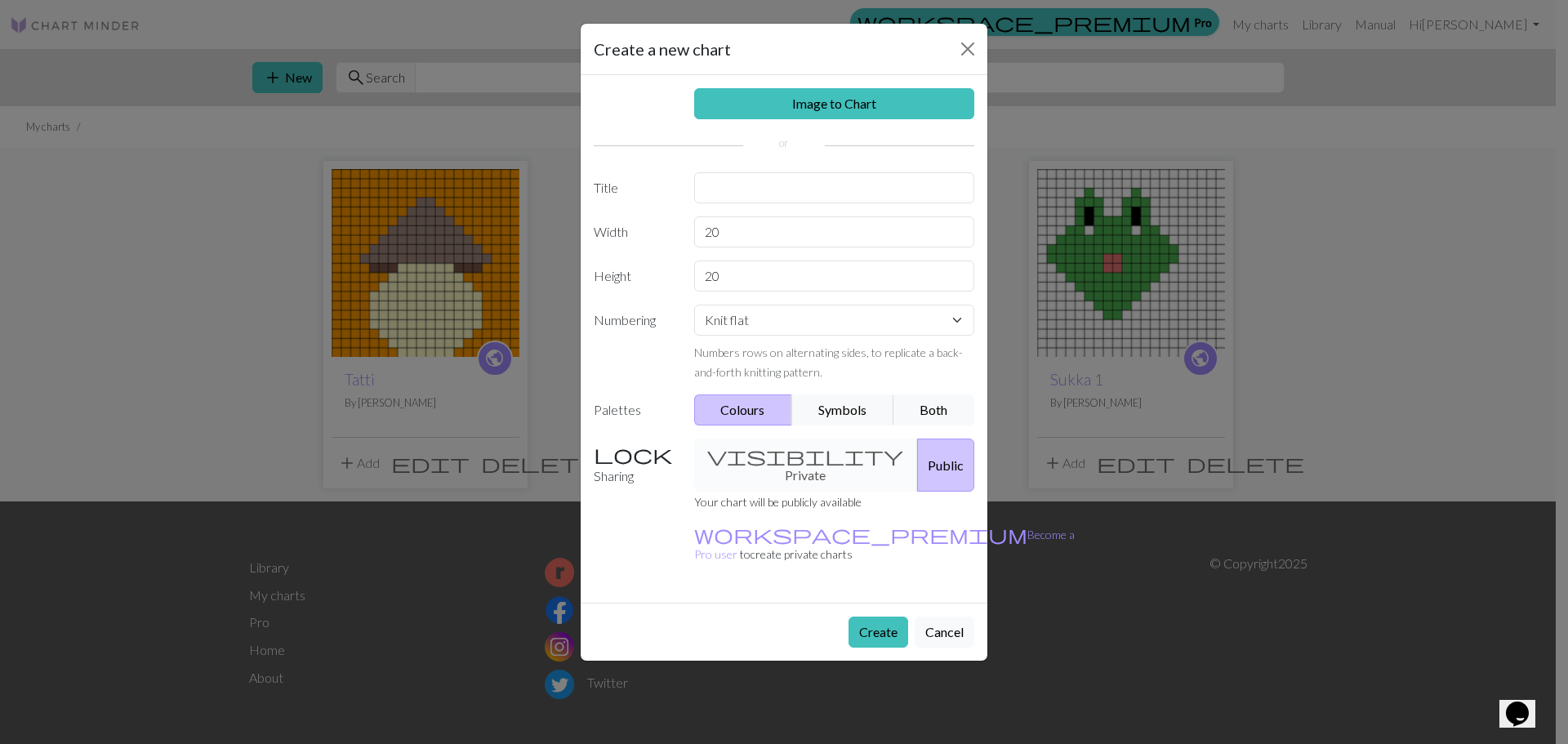
drag, startPoint x: 865, startPoint y: 49, endPoint x: 556, endPoint y: 78, distance: 310.4
click at [556, 78] on div "Create a new chart Image to Chart Title Width 20 Height 20 Numbering Knit flat …" at bounding box center [784, 372] width 1568 height 744
click at [763, 188] on input "text" at bounding box center [835, 188] width 281 height 31
type input "Kazuha"
click at [763, 317] on select "Knit flat Knit in the round Lace knitting Cross stitch" at bounding box center [835, 321] width 281 height 31
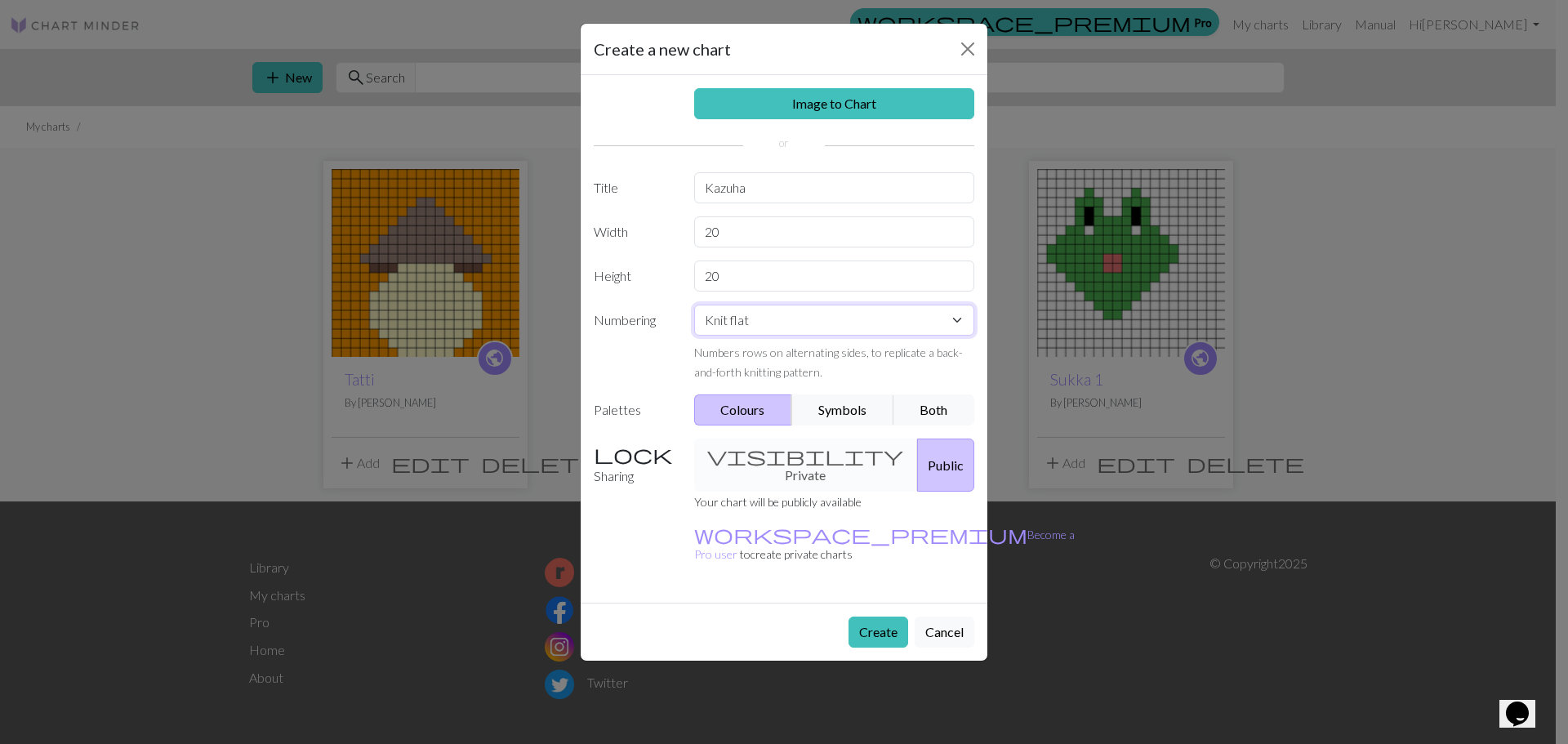
click at [763, 317] on select "Knit flat Knit in the round Lace knitting Cross stitch" at bounding box center [835, 321] width 281 height 31
click at [834, 412] on button "Symbols" at bounding box center [843, 410] width 103 height 31
click at [952, 416] on button "Both" at bounding box center [934, 410] width 82 height 31
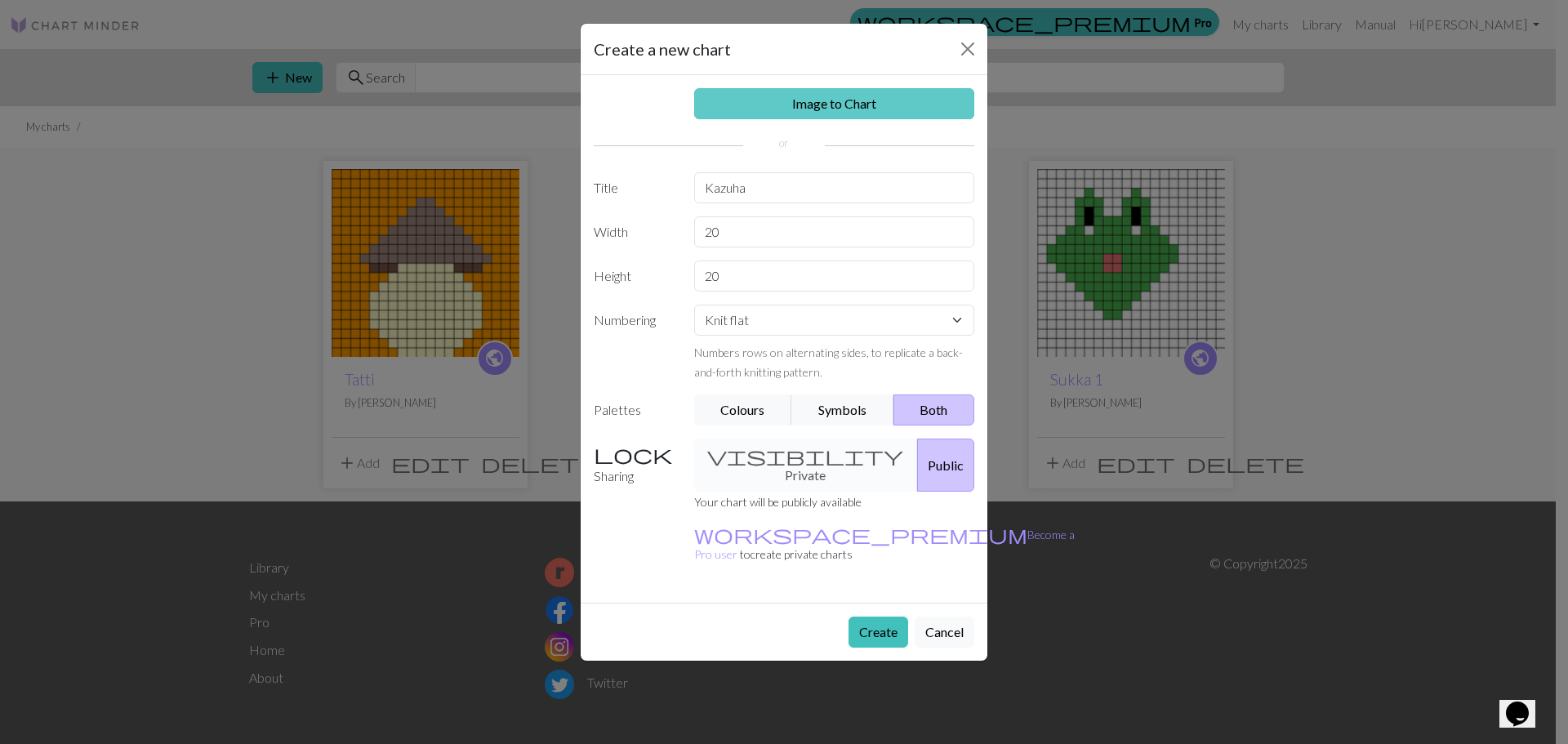
click at [835, 96] on link "Image to Chart" at bounding box center [835, 104] width 281 height 31
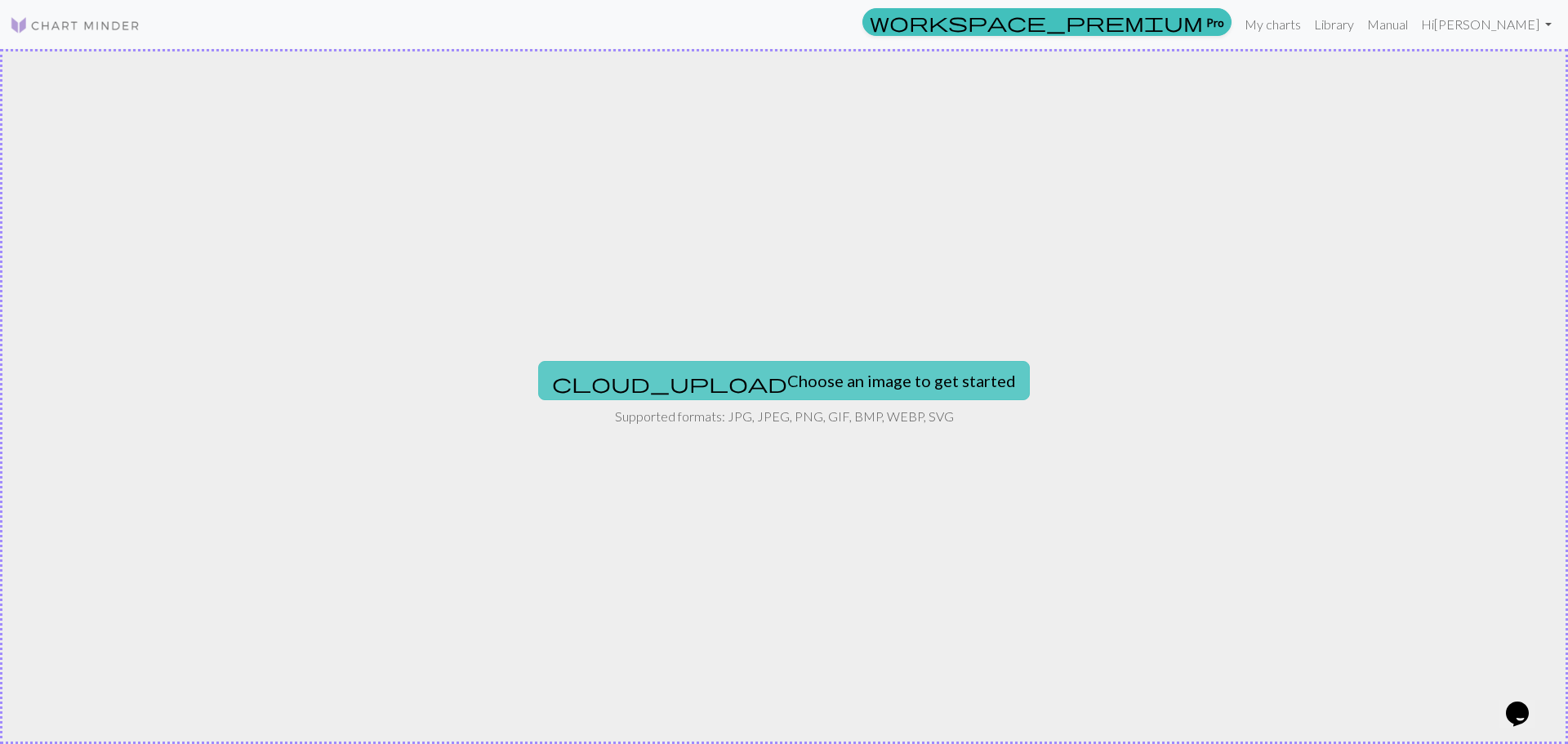
click at [828, 384] on button "cloud_upload Choose an image to get started" at bounding box center [784, 381] width 492 height 39
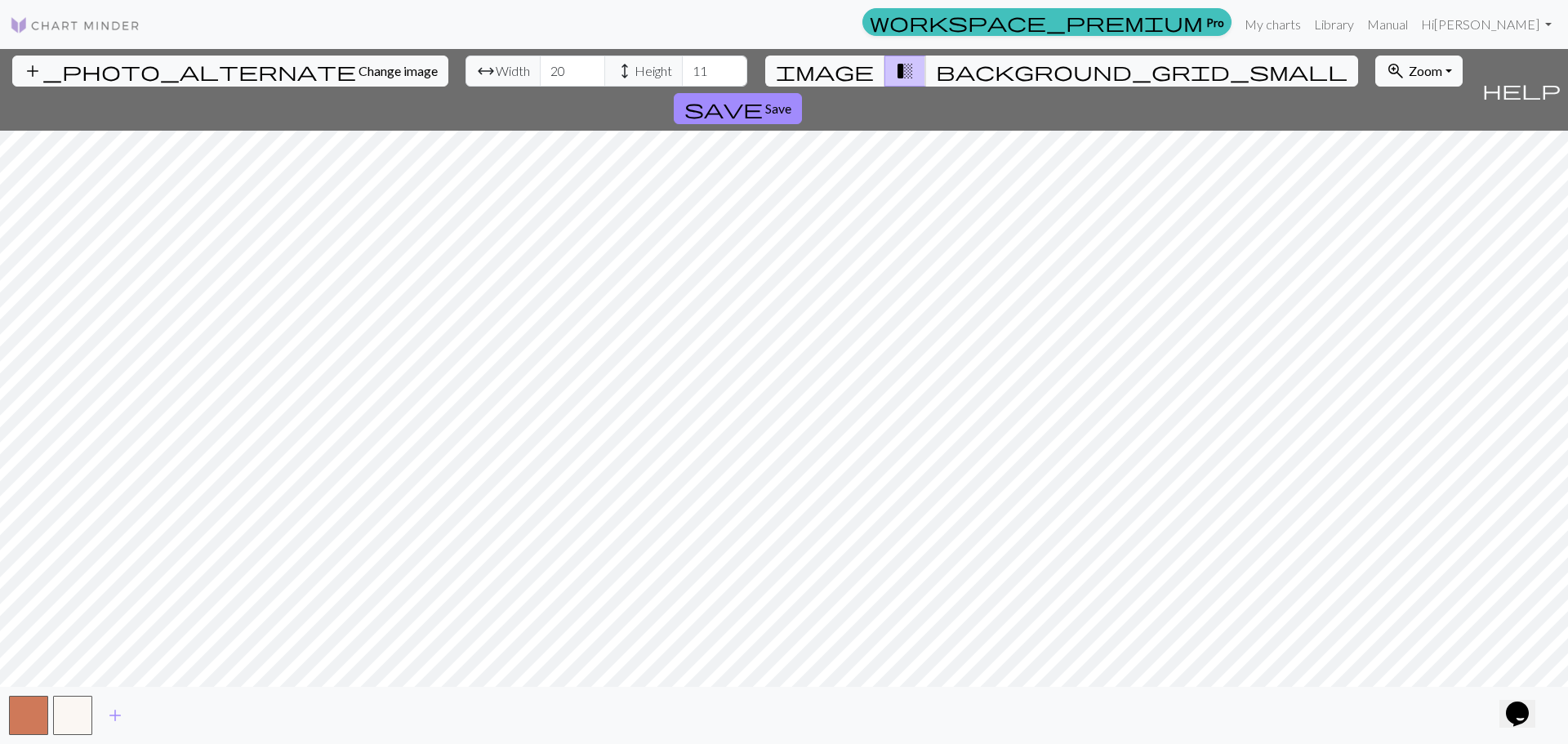
click at [895, 68] on span "transition_fade" at bounding box center [905, 71] width 20 height 23
click at [895, 80] on span "transition_fade" at bounding box center [905, 71] width 20 height 23
click at [850, 75] on span "image" at bounding box center [825, 71] width 98 height 23
click at [941, 76] on span "background_grid_small" at bounding box center [1142, 71] width 412 height 23
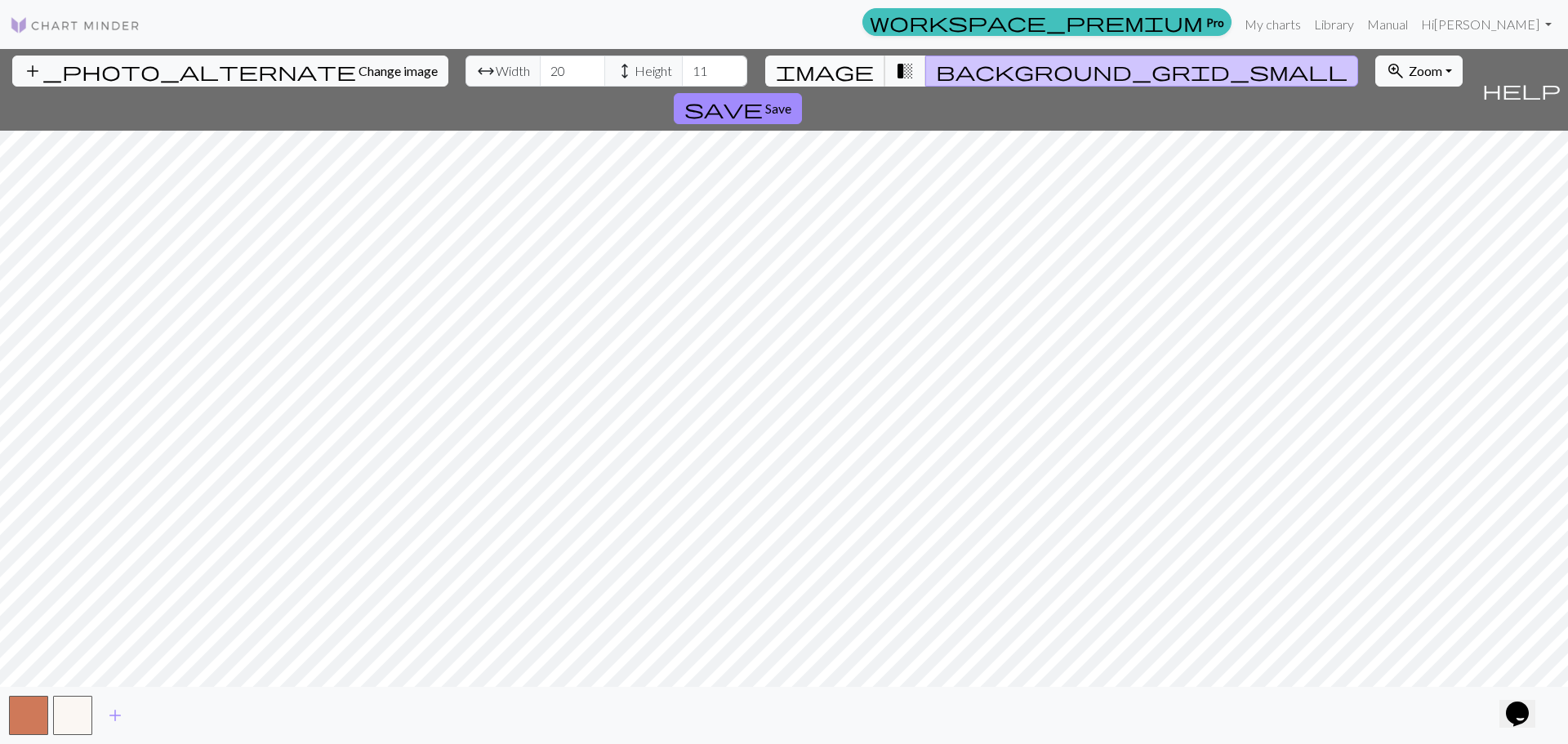
click at [850, 76] on span "image" at bounding box center [825, 71] width 98 height 23
